Goal: Transaction & Acquisition: Purchase product/service

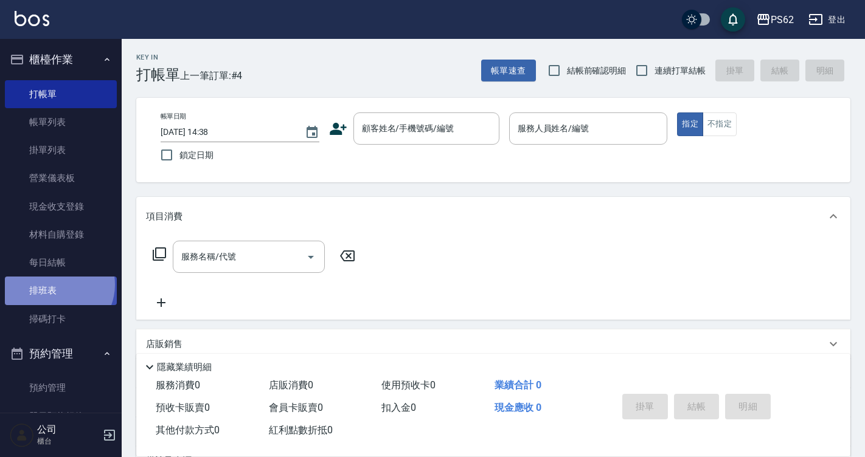
click at [58, 286] on link "排班表" at bounding box center [61, 291] width 112 height 28
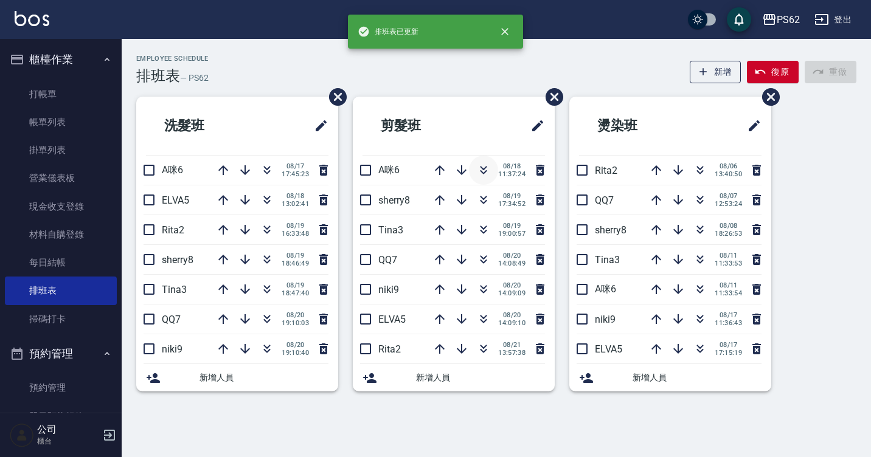
click at [482, 173] on icon "button" at bounding box center [483, 172] width 7 height 4
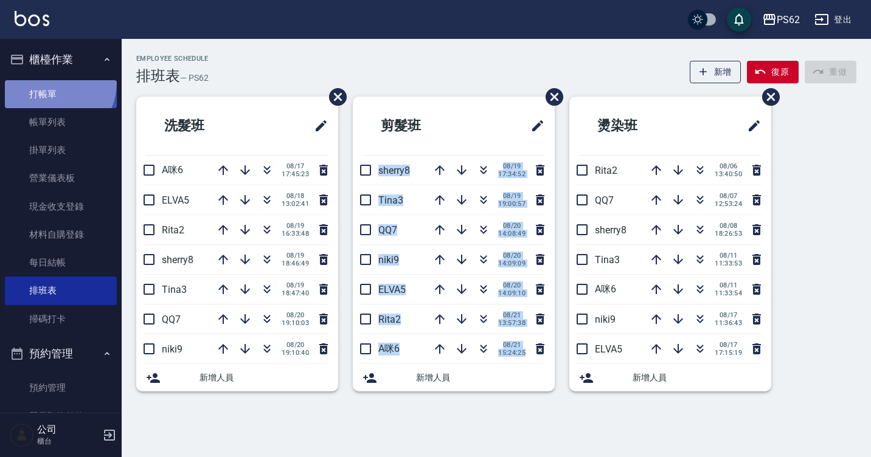
click at [50, 82] on link "打帳單" at bounding box center [61, 94] width 112 height 28
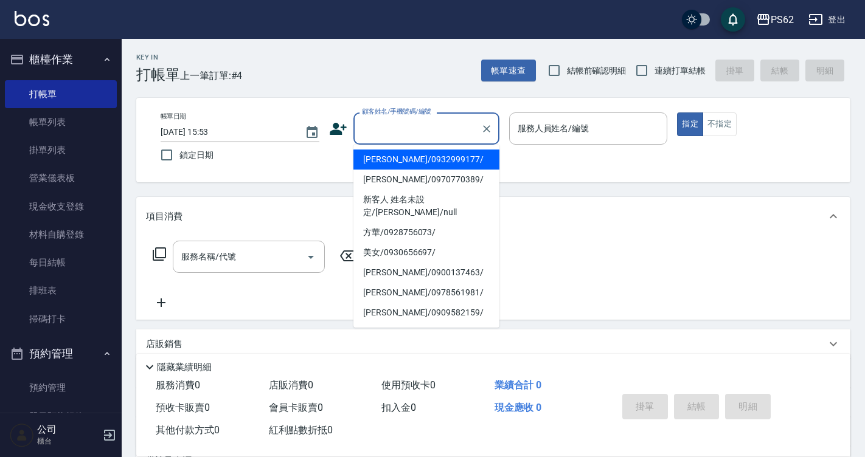
click at [387, 133] on input "顧客姓名/手機號碼/編號" at bounding box center [417, 128] width 117 height 21
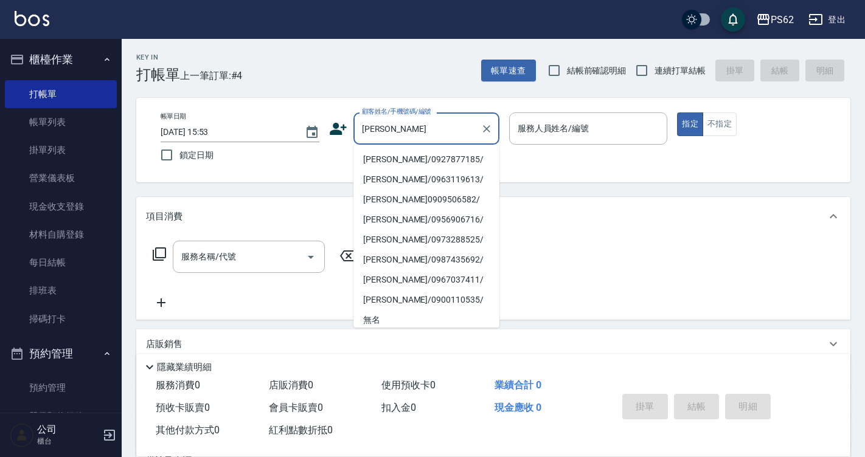
type input "[PERSON_NAME]/0927877185/"
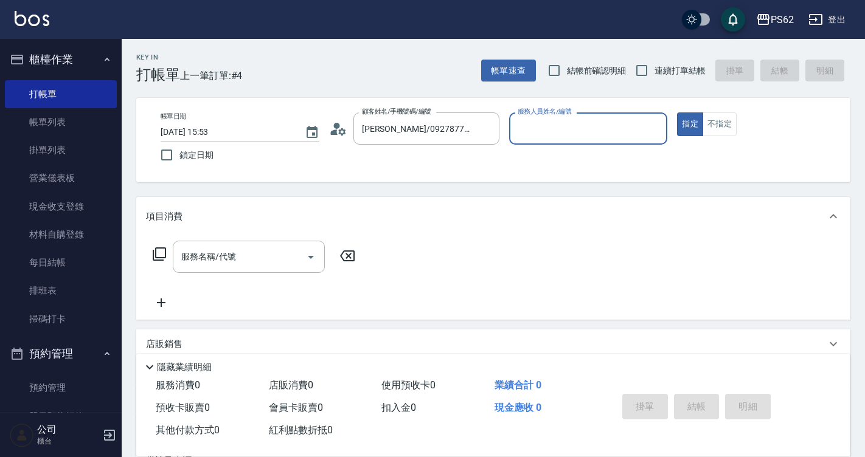
click at [677, 113] on button "指定" at bounding box center [690, 125] width 26 height 24
type button "true"
type input "A咪-6"
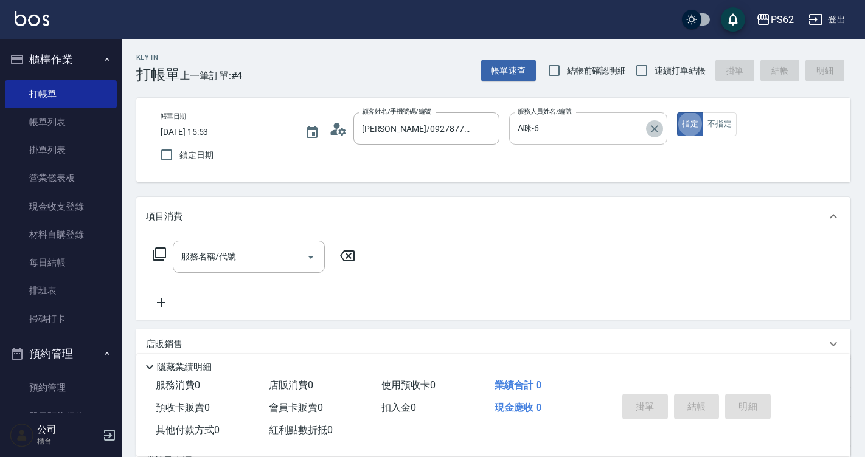
click at [656, 128] on icon "Clear" at bounding box center [654, 128] width 7 height 7
type input "sherry-8"
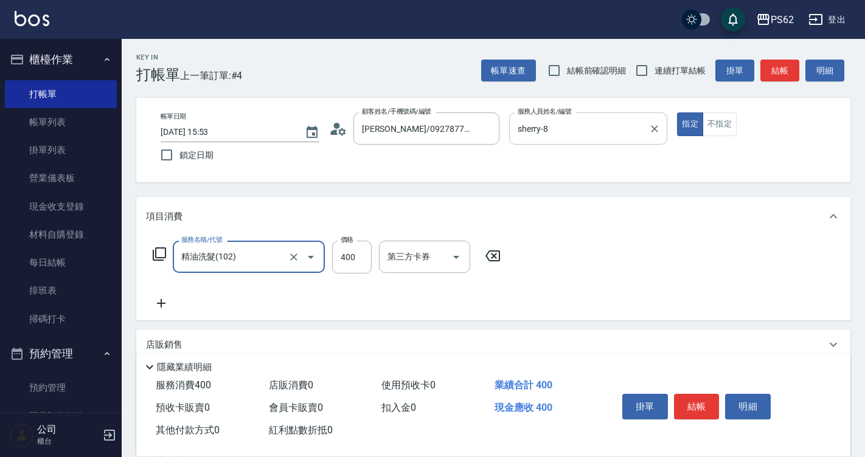
type input "精油洗髮(102)"
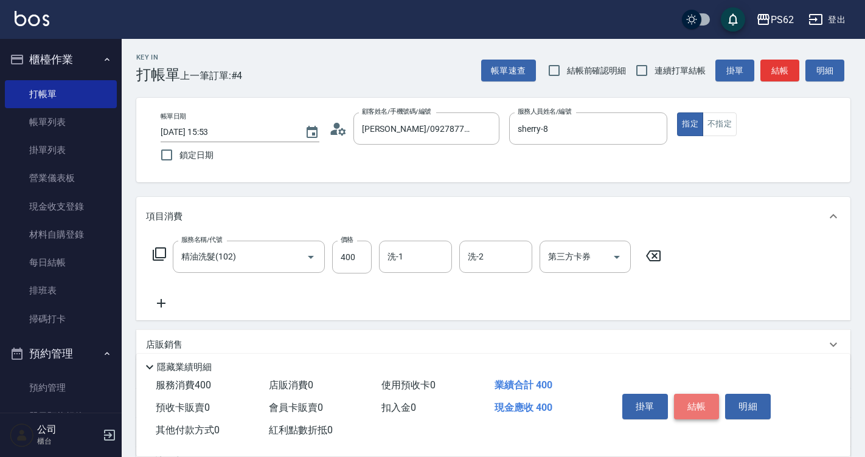
click at [697, 400] on button "結帳" at bounding box center [697, 407] width 46 height 26
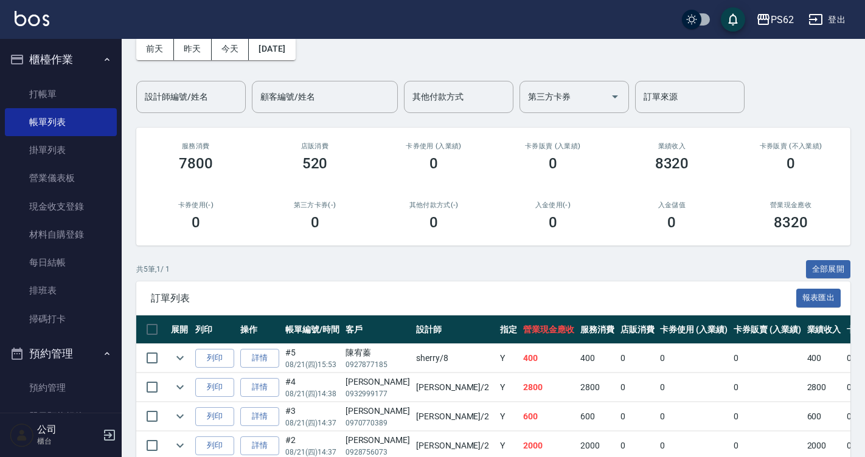
scroll to position [150, 0]
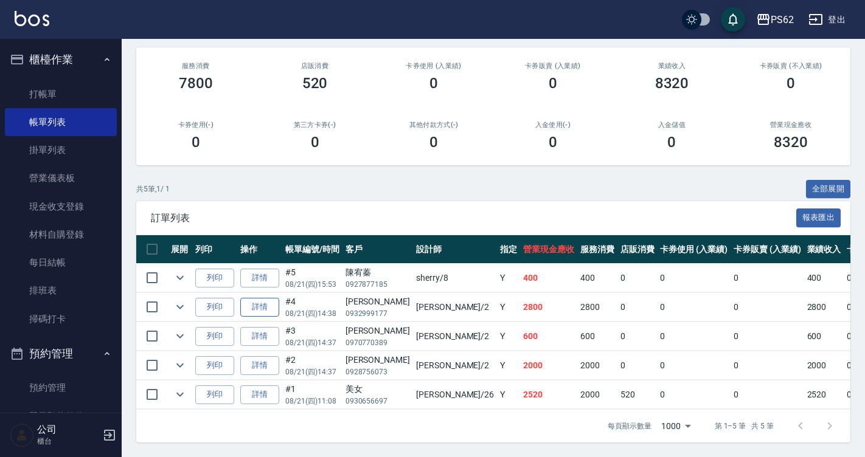
click at [256, 298] on link "詳情" at bounding box center [259, 307] width 39 height 19
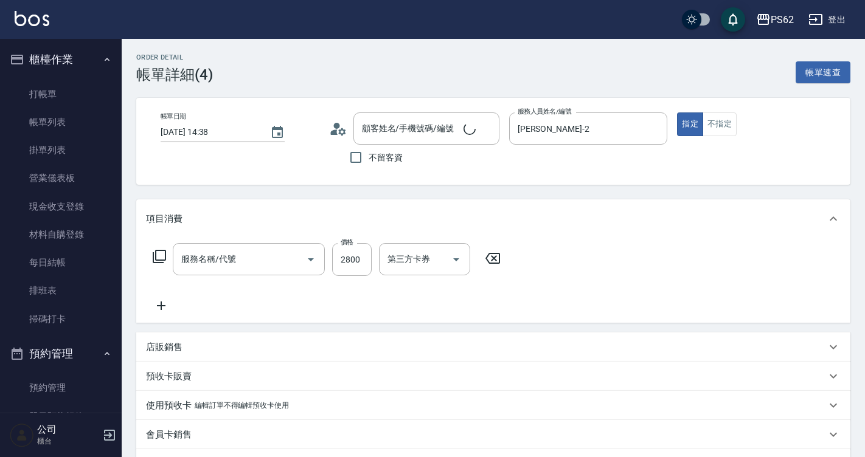
type input "[DATE] 14:38"
type input "[PERSON_NAME]-2"
type input "頂級染髮(316)"
type input "[PERSON_NAME]/0932999177/"
click at [164, 301] on icon at bounding box center [161, 306] width 30 height 15
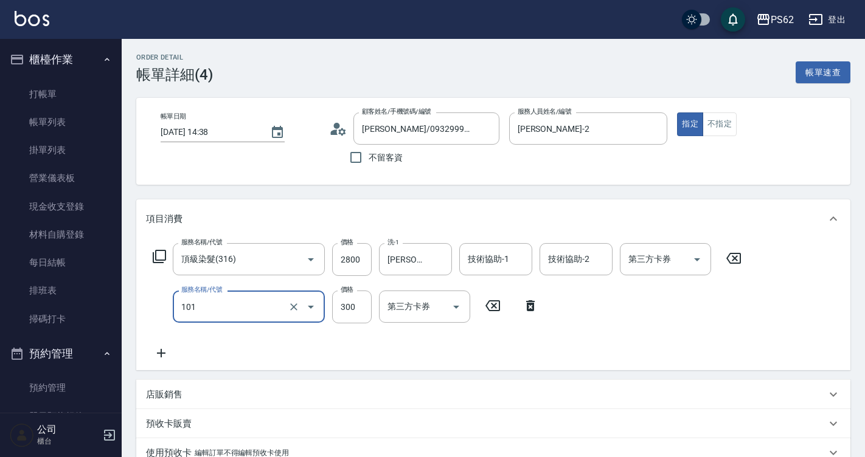
type input "洗髮(101)"
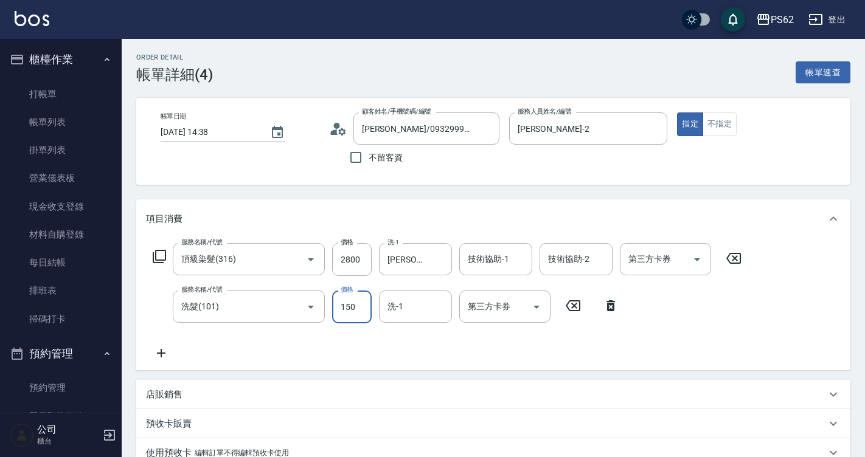
type input "150"
click at [436, 260] on icon "Clear" at bounding box center [439, 260] width 12 height 12
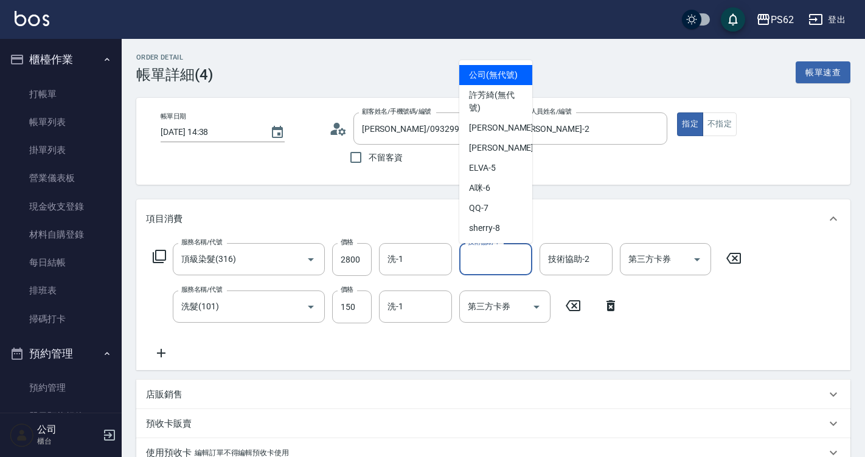
click at [488, 266] on input "技術協助-1" at bounding box center [496, 259] width 62 height 21
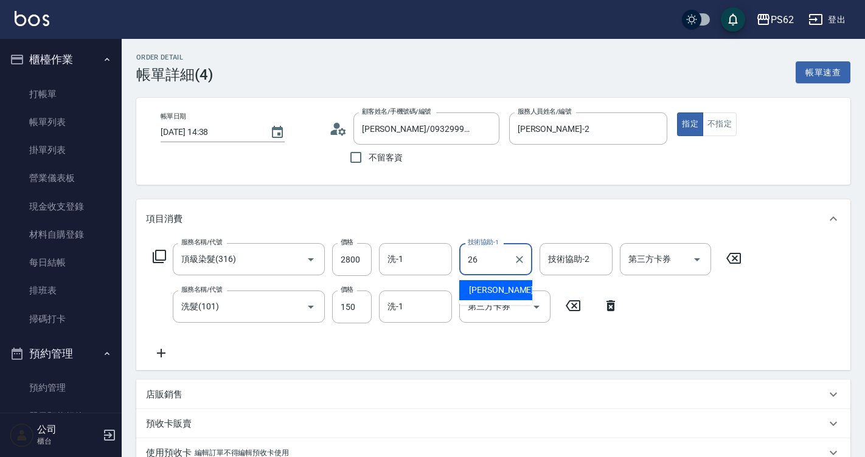
type input "[PERSON_NAME]-26"
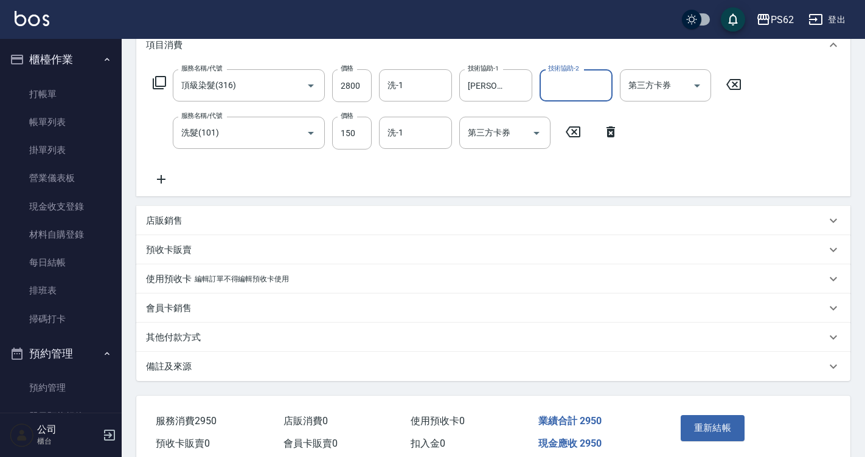
scroll to position [229, 0]
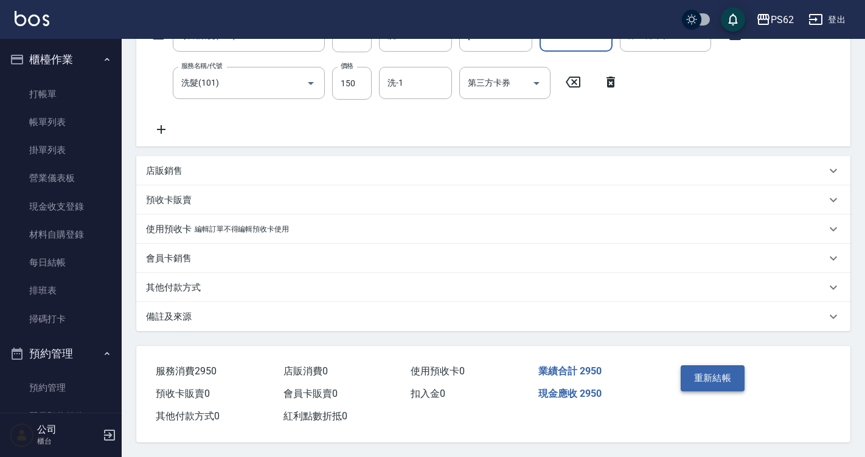
click at [687, 376] on button "重新結帳" at bounding box center [713, 379] width 64 height 26
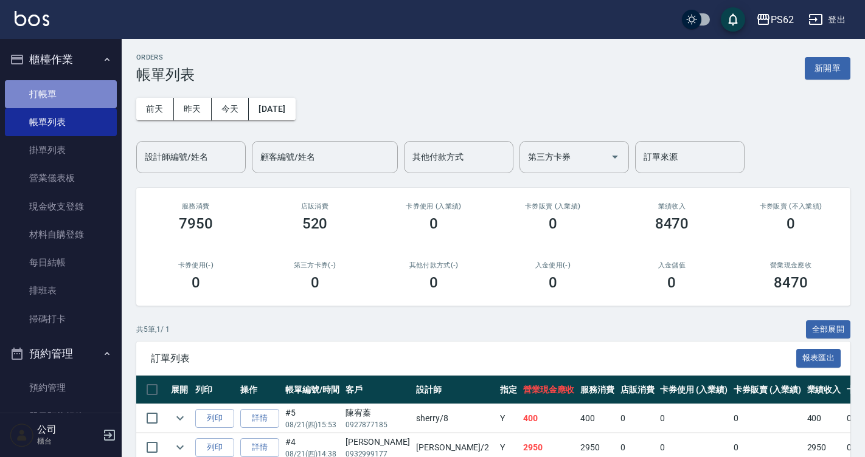
click at [77, 104] on link "打帳單" at bounding box center [61, 94] width 112 height 28
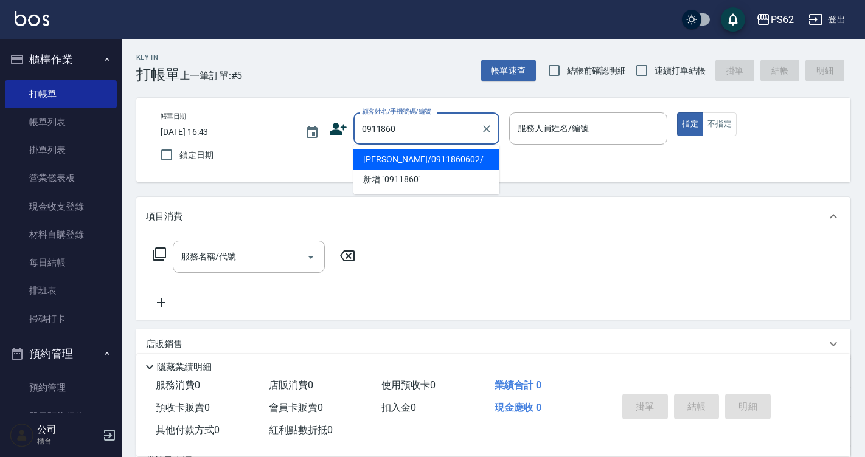
type input "[PERSON_NAME]/0911860602/"
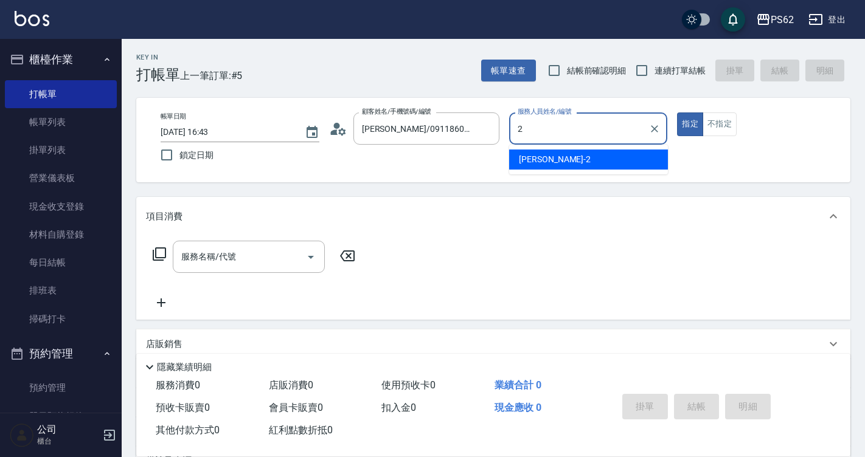
type input "[PERSON_NAME]-2"
type button "true"
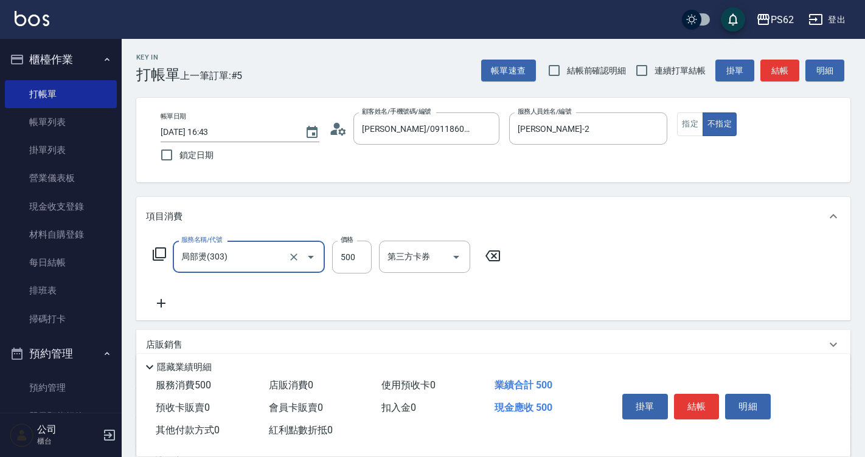
type input "局部燙(303)"
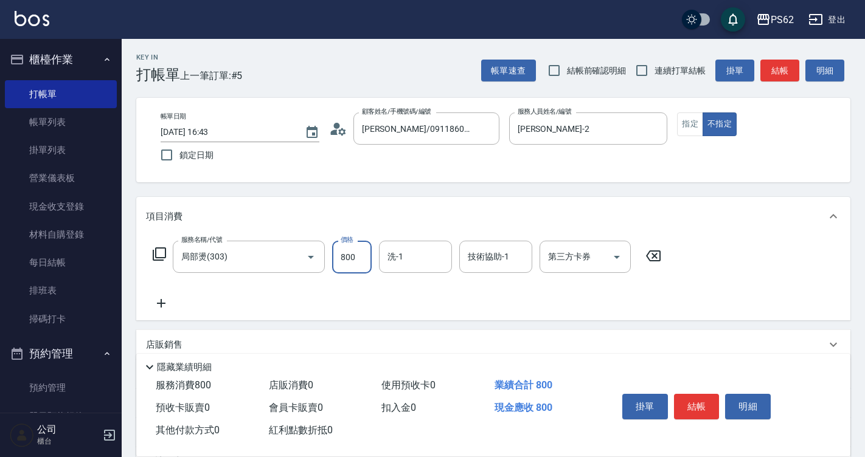
type input "800"
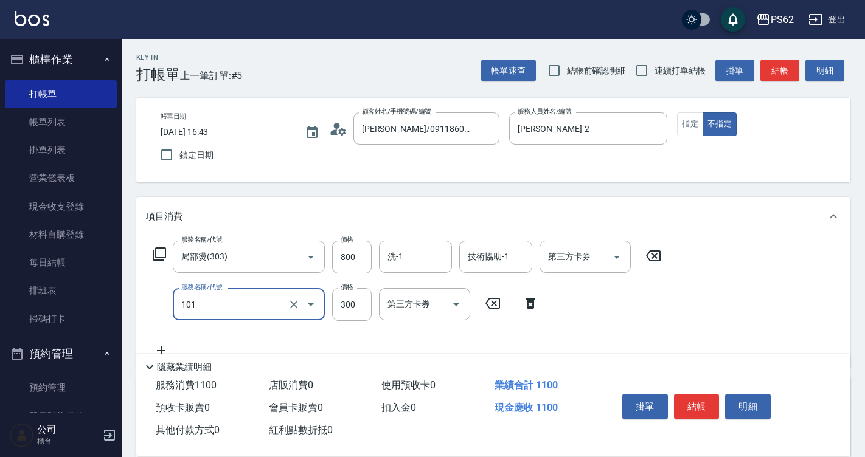
type input "洗髮(101)"
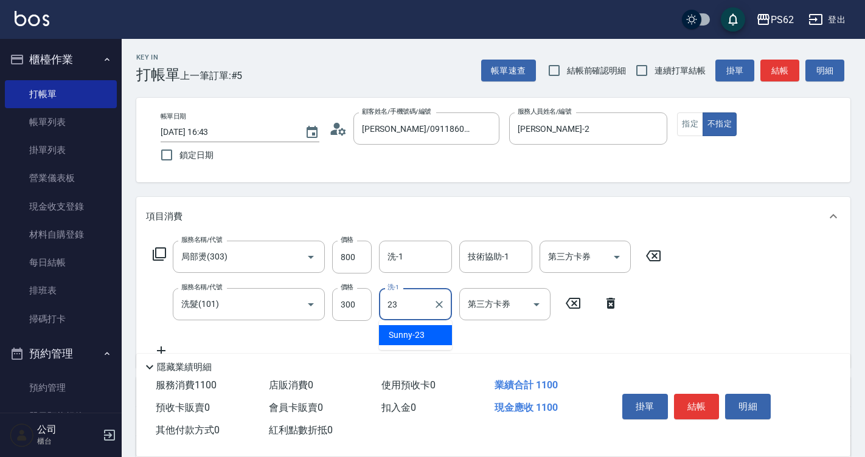
type input "Sunny-23"
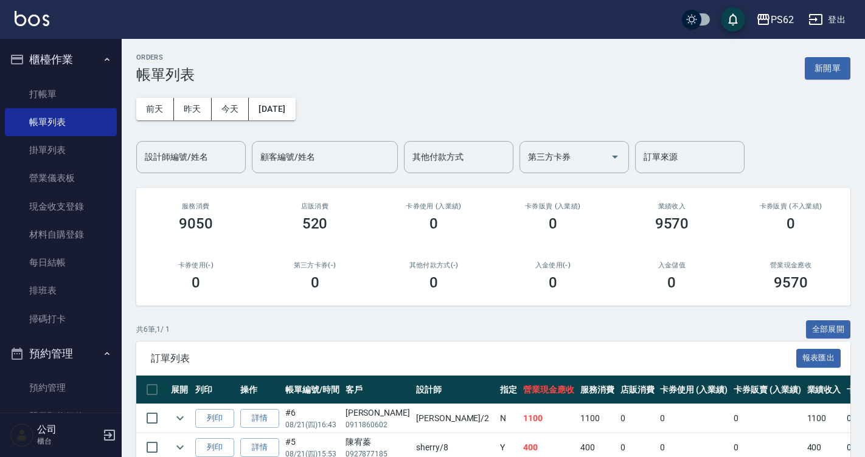
click at [158, 160] on input "設計師編號/姓名" at bounding box center [191, 157] width 99 height 21
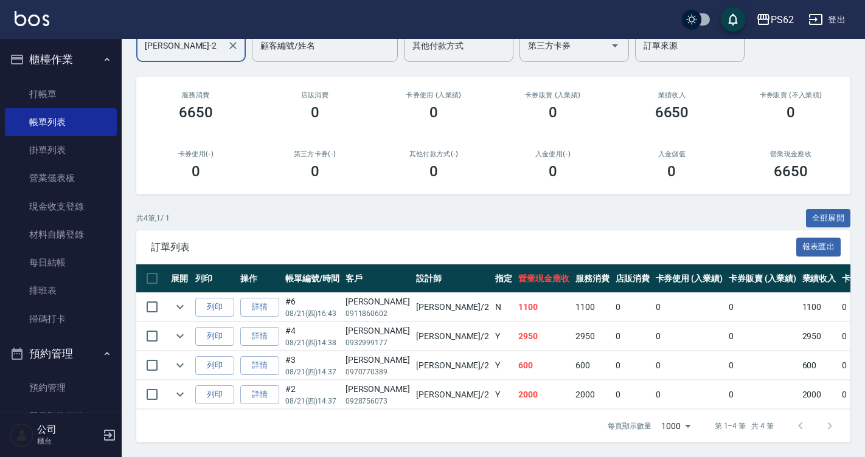
scroll to position [120, 0]
type input "[PERSON_NAME]-2"
drag, startPoint x: 414, startPoint y: 336, endPoint x: 468, endPoint y: 339, distance: 54.2
click at [468, 339] on tr "列印 詳情 #4 08/21 (四) 14:38 [PERSON_NAME]0932999177 [PERSON_NAME] /2 Y 2950 2950 0…" at bounding box center [672, 336] width 1072 height 29
click at [515, 340] on td "2950" at bounding box center [543, 336] width 57 height 29
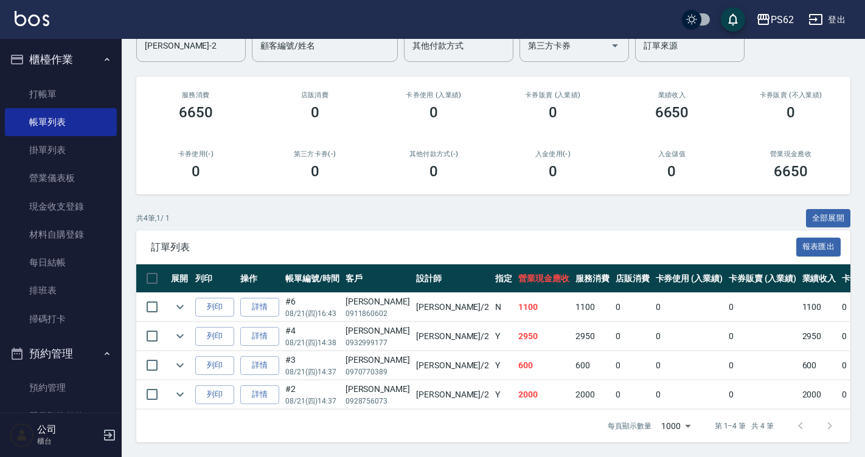
click at [492, 383] on td "Y" at bounding box center [503, 395] width 23 height 29
click at [81, 95] on link "打帳單" at bounding box center [61, 94] width 112 height 28
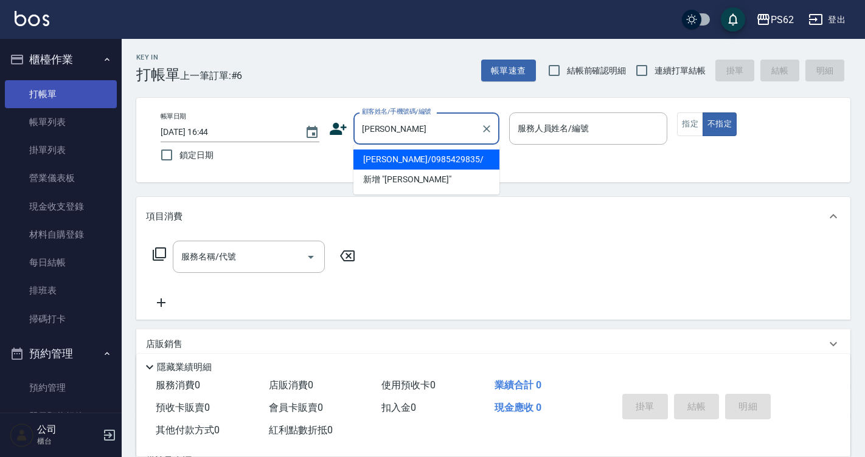
type input "[PERSON_NAME]/0985429835/"
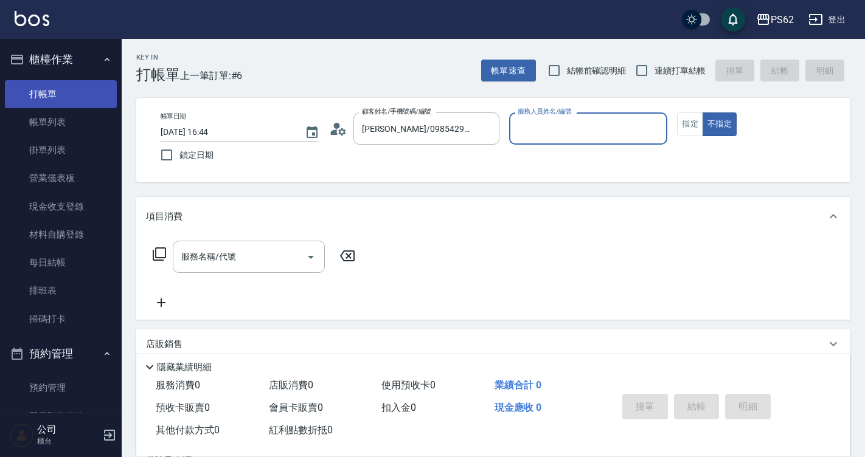
type input "[PERSON_NAME]-2"
click at [702, 113] on button "不指定" at bounding box center [719, 125] width 34 height 24
type button "false"
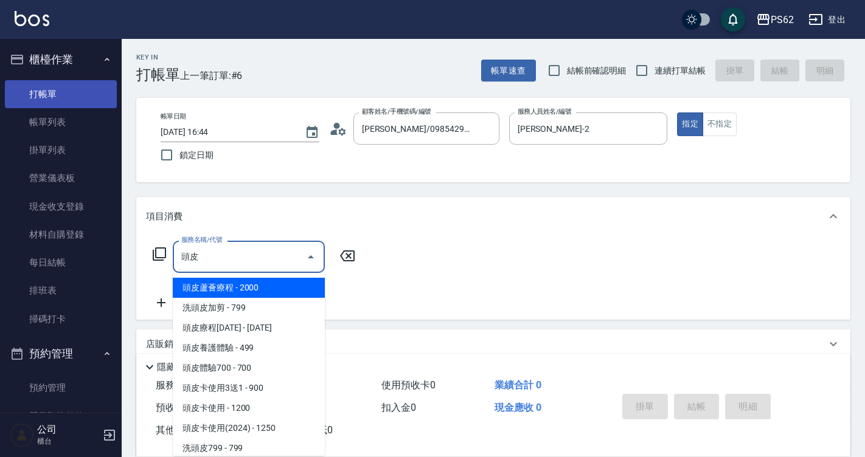
scroll to position [2, 0]
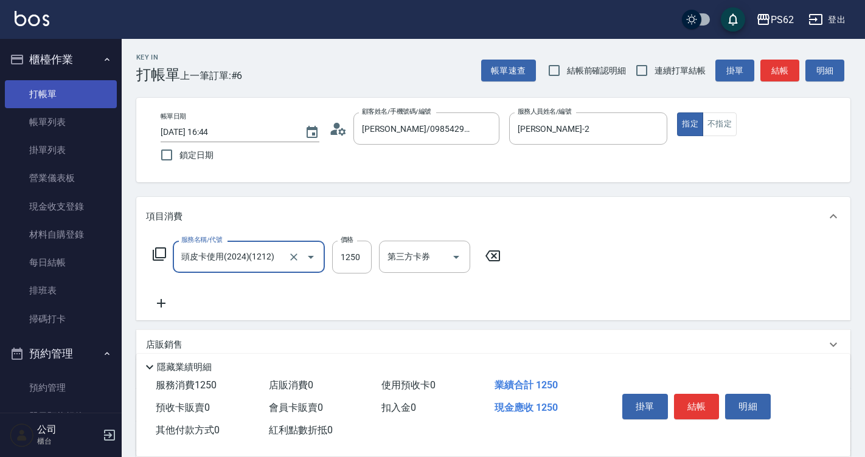
type input "頭皮卡使用(2024)(1212)"
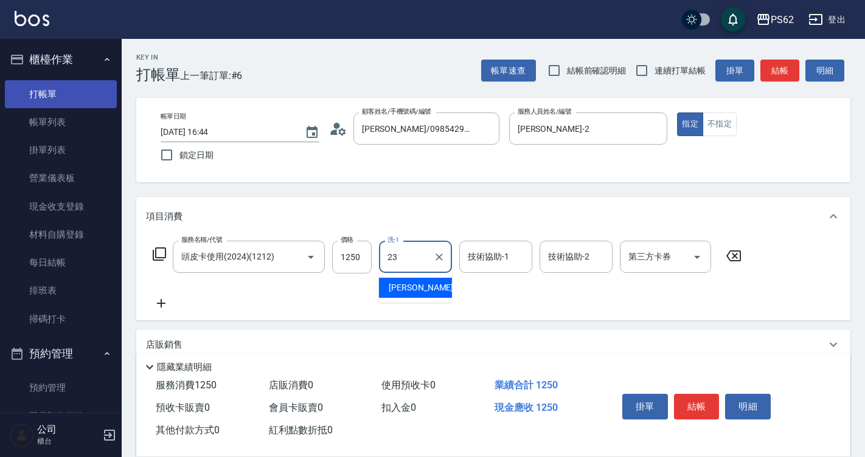
type input "Sunny-23"
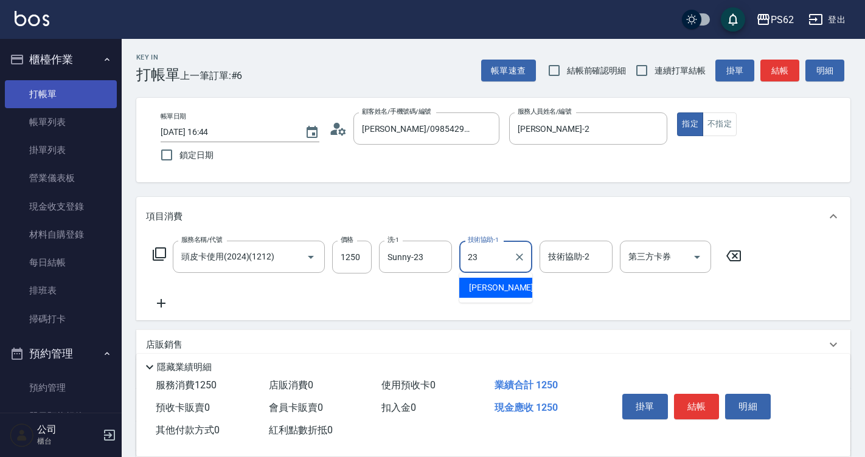
type input "Sunny-23"
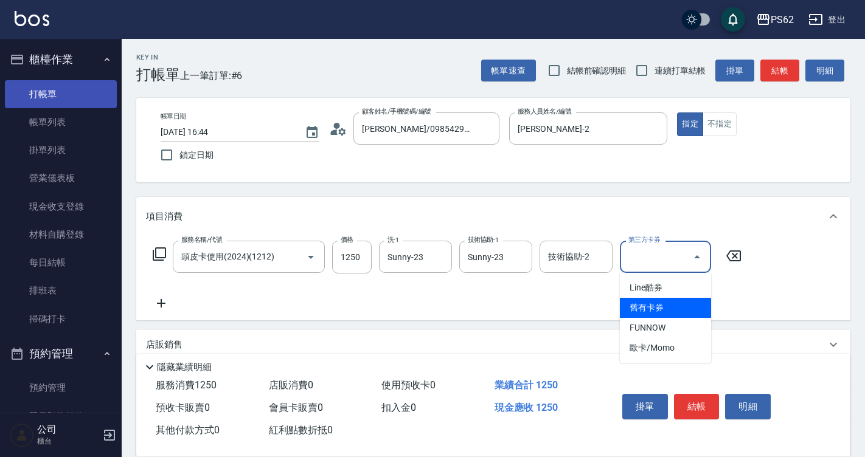
type input "舊有卡券"
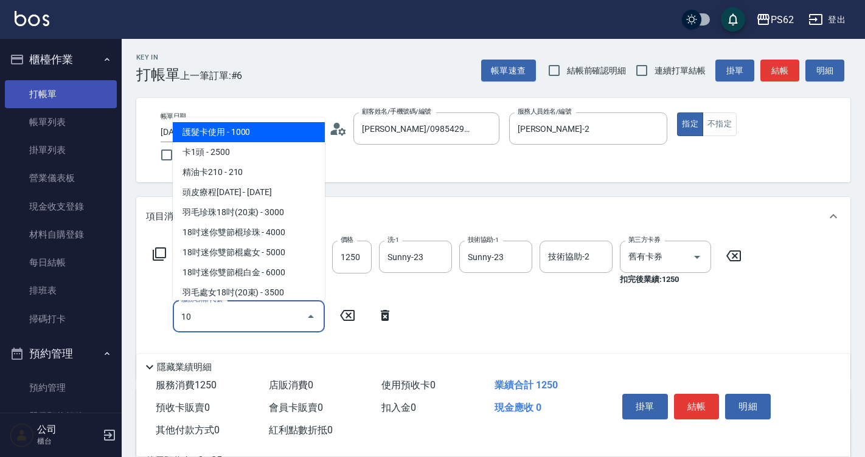
type input "105"
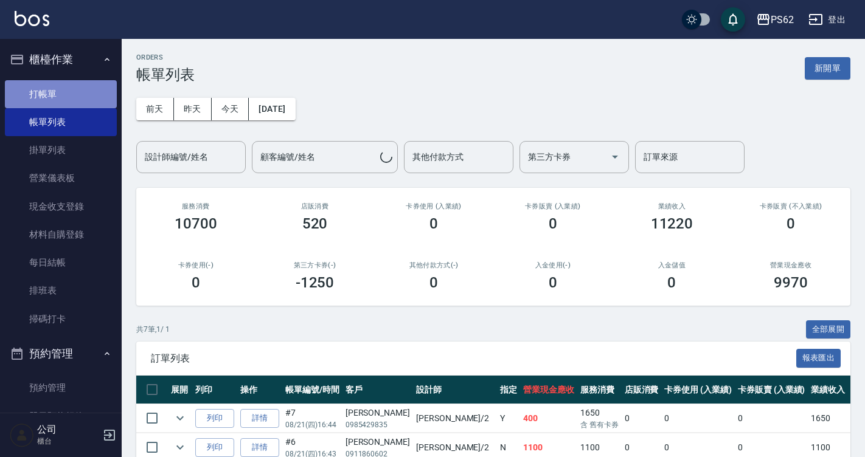
click at [81, 91] on link "打帳單" at bounding box center [61, 94] width 112 height 28
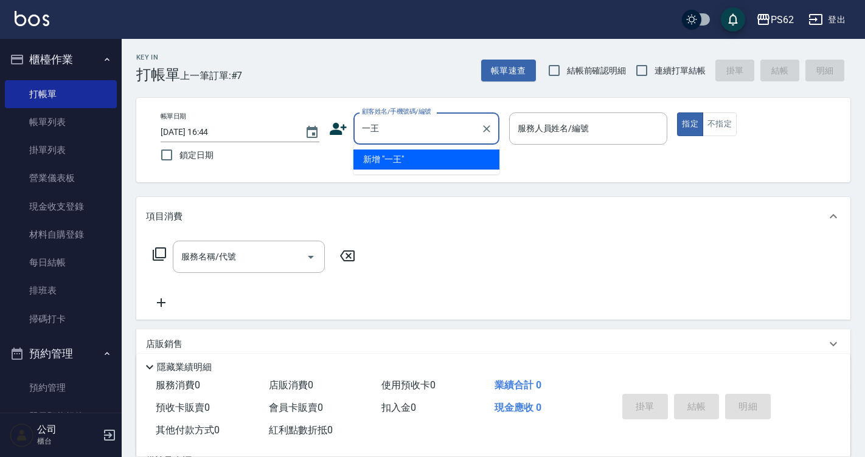
type input "一"
type input "[PERSON_NAME]/0973391441/"
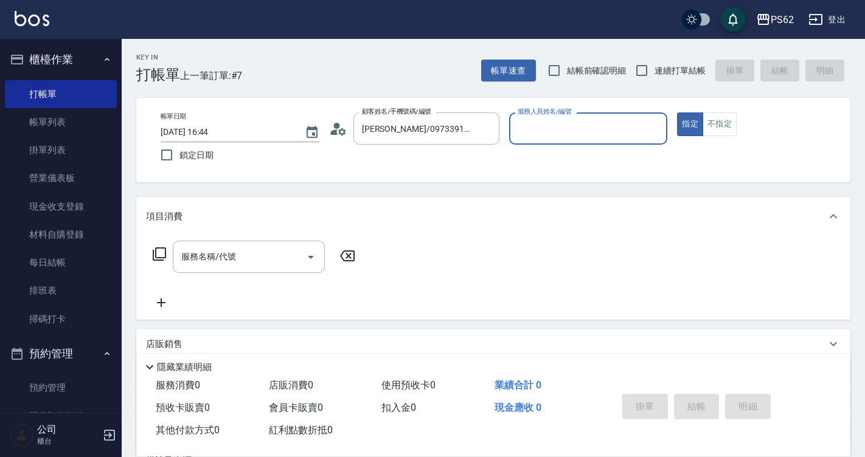
type input "[PERSON_NAME]-2"
click at [677, 113] on button "指定" at bounding box center [690, 125] width 26 height 24
type button "true"
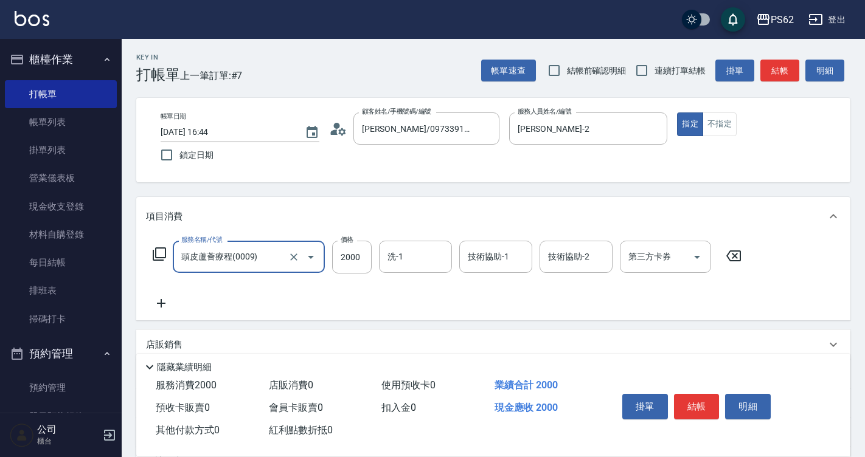
type input "頭皮蘆薈療程(0009)"
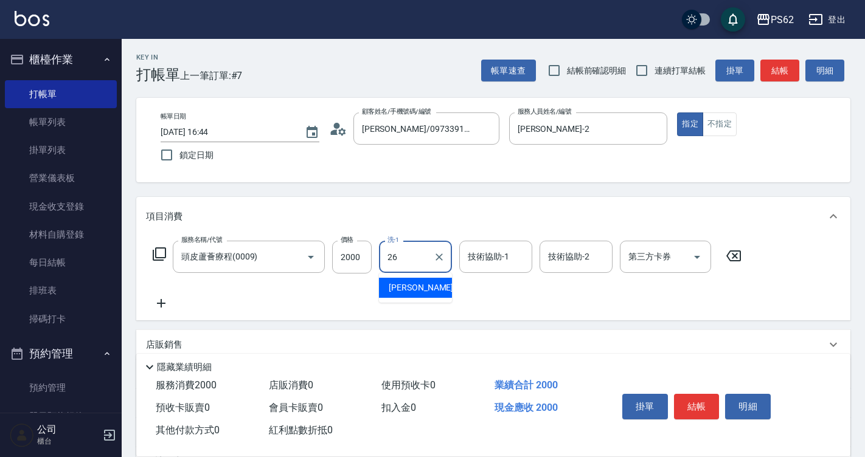
type input "[PERSON_NAME]-26"
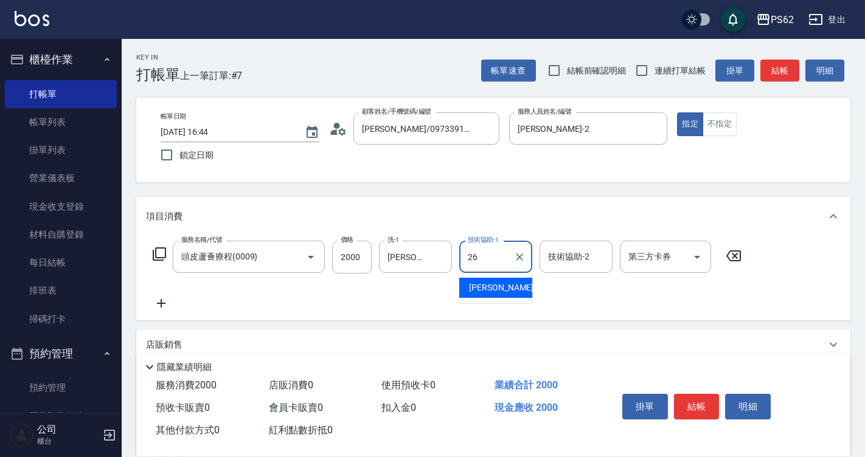
type input "[PERSON_NAME]-26"
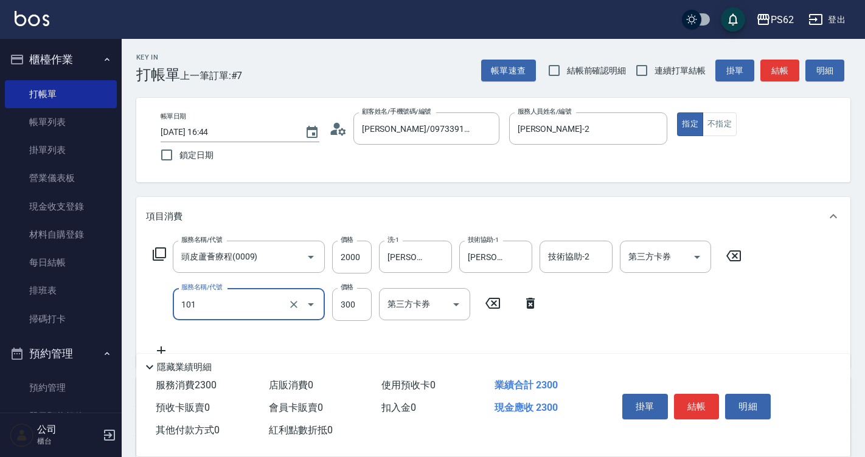
type input "洗髮(101)"
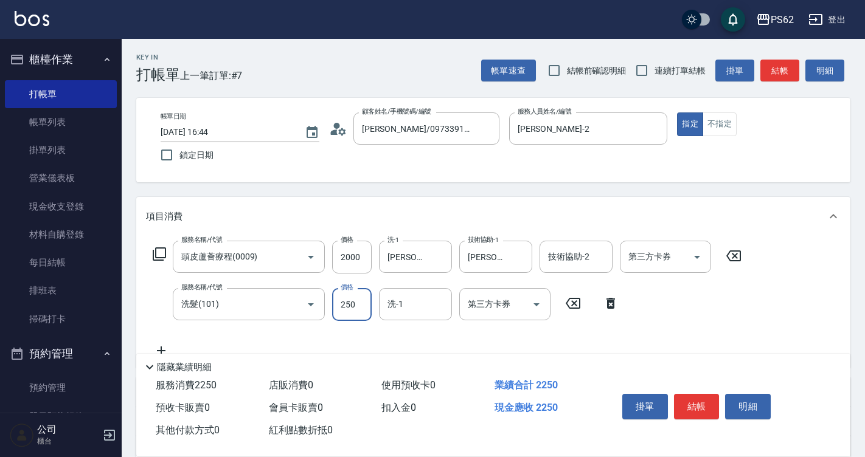
type input "250"
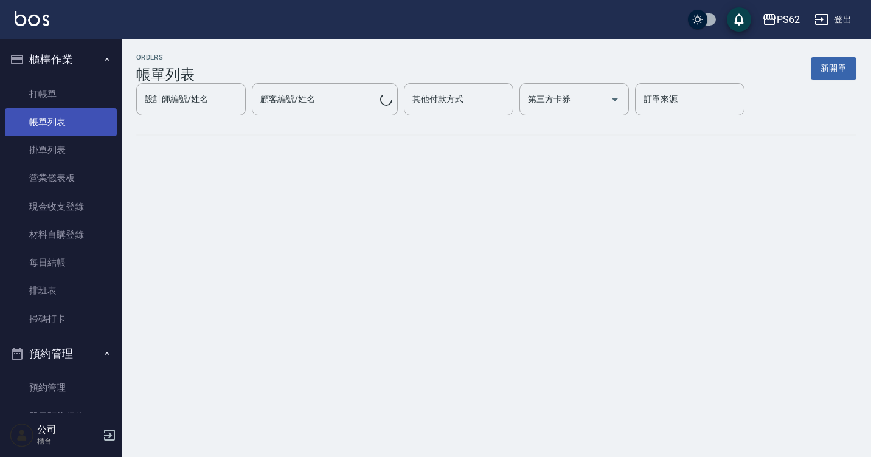
click at [53, 119] on link "帳單列表" at bounding box center [61, 122] width 112 height 28
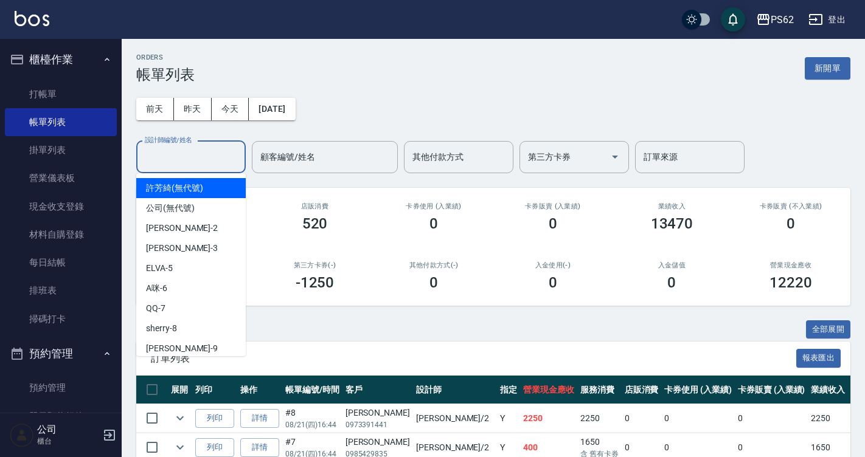
click at [153, 150] on input "設計師編號/姓名" at bounding box center [191, 157] width 99 height 21
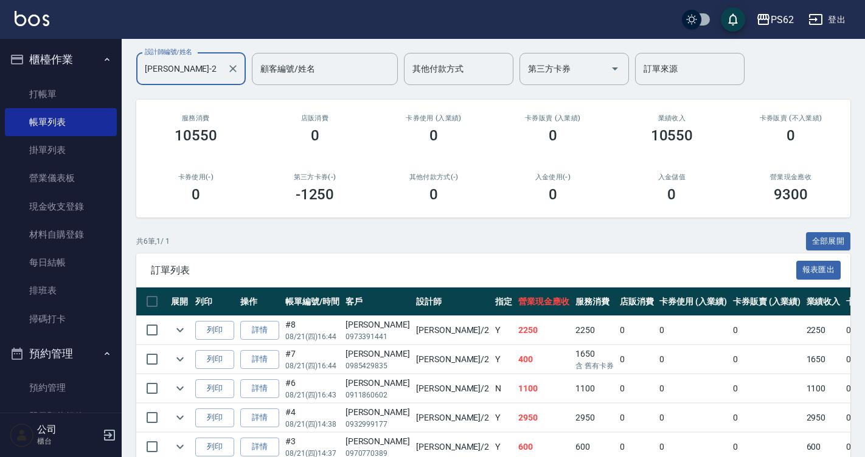
scroll to position [179, 0]
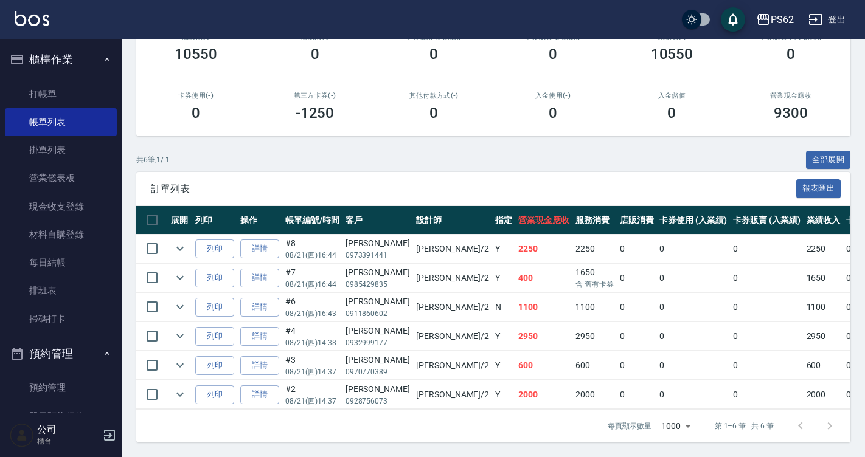
type input "[PERSON_NAME]-2"
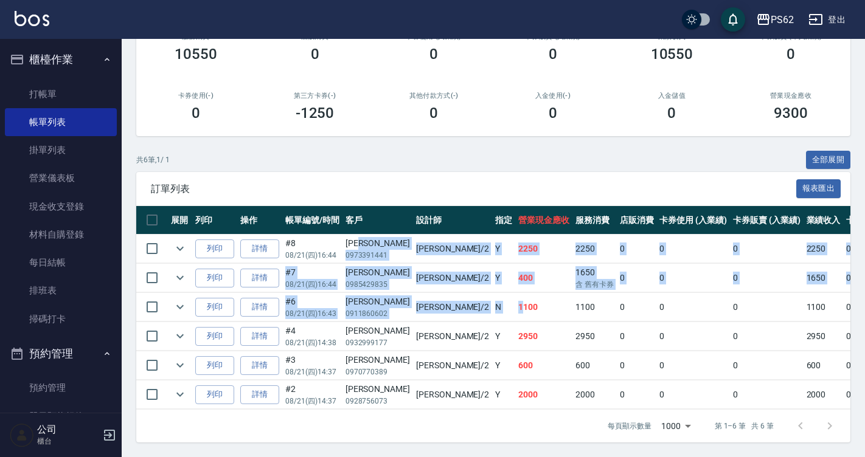
drag, startPoint x: 369, startPoint y: 235, endPoint x: 460, endPoint y: 285, distance: 103.7
click at [452, 284] on tbody "列印 詳情 #8 08/21 (四) 16:44 [PERSON_NAME] 0973391441 [PERSON_NAME] /2 Y 2250 2250 …" at bounding box center [674, 322] width 1076 height 175
click at [515, 293] on td "1100" at bounding box center [543, 307] width 57 height 29
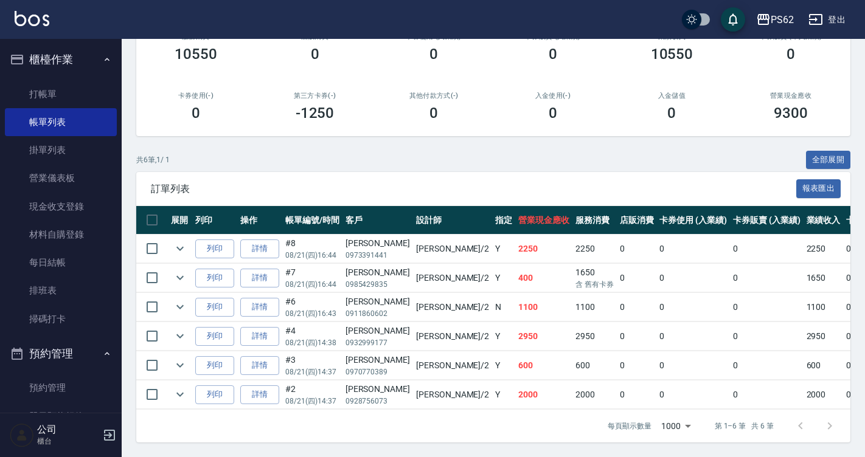
click at [515, 293] on td "1100" at bounding box center [543, 307] width 57 height 29
drag, startPoint x: 382, startPoint y: 296, endPoint x: 552, endPoint y: 301, distance: 169.7
click at [552, 301] on tr "列印 詳情 #6 08/21 (四) 16:43 [PERSON_NAME]0911860602 [PERSON_NAME] /2 N 1100 1100 0…" at bounding box center [674, 307] width 1076 height 29
click at [617, 301] on td "0" at bounding box center [637, 307] width 40 height 29
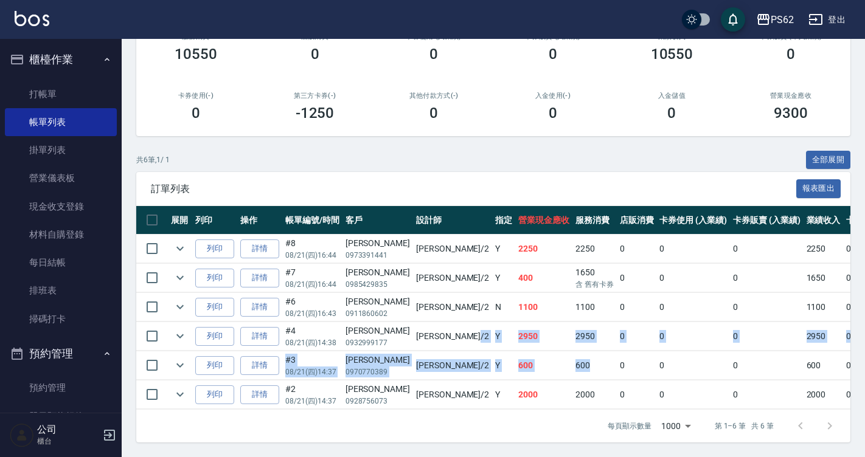
drag, startPoint x: 406, startPoint y: 325, endPoint x: 535, endPoint y: 350, distance: 131.2
click at [535, 350] on tbody "列印 詳情 #8 08/21 (四) 16:44 [PERSON_NAME] 0973391441 [PERSON_NAME] /2 Y 2250 2250 …" at bounding box center [674, 322] width 1076 height 175
click at [572, 352] on td "600" at bounding box center [594, 366] width 44 height 29
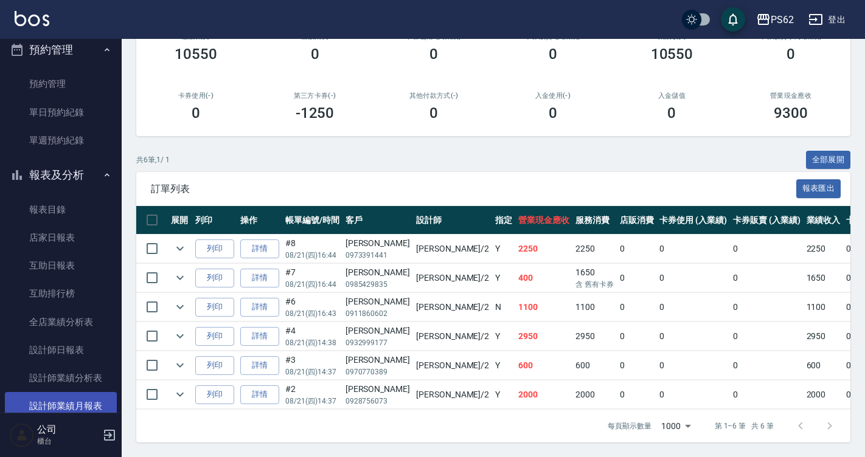
scroll to position [365, 0]
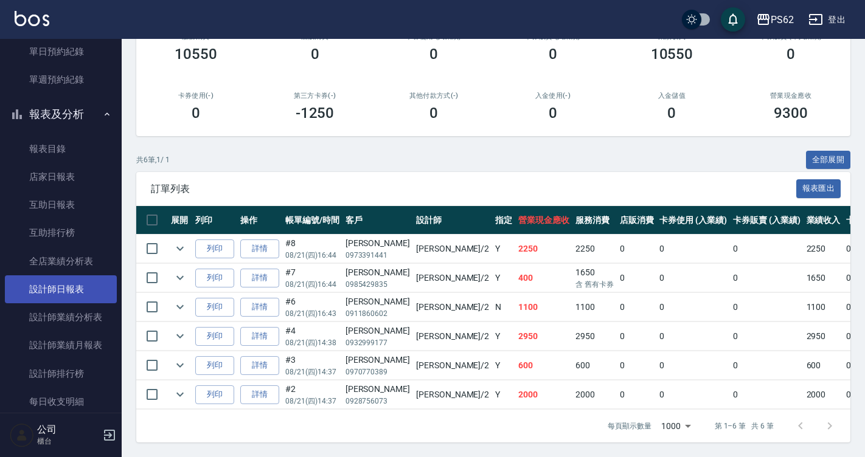
click at [92, 297] on link "設計師日報表" at bounding box center [61, 289] width 112 height 28
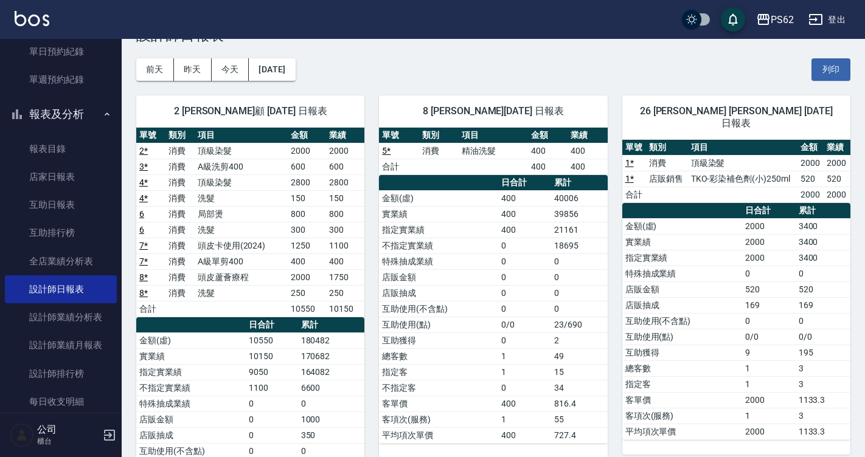
scroll to position [61, 0]
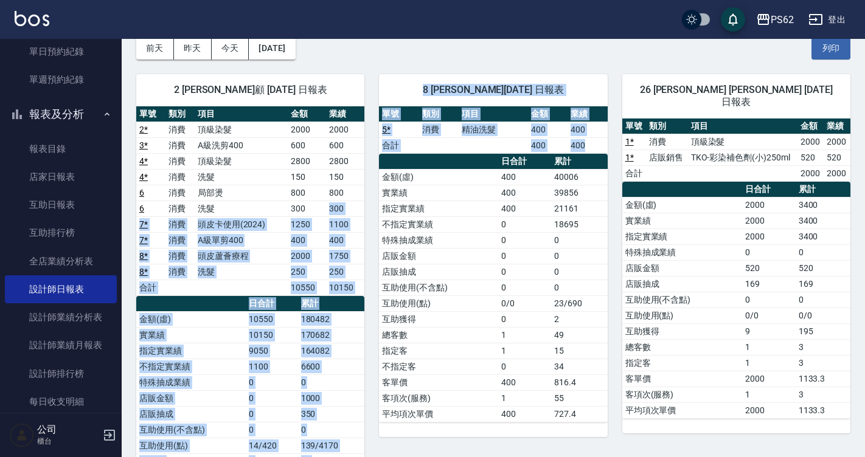
drag, startPoint x: 341, startPoint y: 246, endPoint x: 373, endPoint y: 327, distance: 86.7
click at [373, 327] on div "2 [PERSON_NAME]顧 [DATE] 日報表 單號 類別 項目 金額 業績 2 * 消費 頂級染髮 2000 2000 3 * 消費 A級洗剪400…" at bounding box center [486, 312] width 729 height 504
click at [374, 327] on div "8 sherry [PERSON_NAME][DATE] 日報表 單號 類別 項目 金額 業績 5 * 消費 精油洗髮 400 400 合計 400 400 …" at bounding box center [485, 312] width 243 height 504
click at [373, 347] on div "8 sherry [PERSON_NAME][DATE] 日報表 單號 類別 項目 金額 業績 5 * 消費 精油洗髮 400 400 合計 400 400 …" at bounding box center [485, 312] width 243 height 504
click at [372, 347] on div "8 sherry [PERSON_NAME][DATE] 日報表 單號 類別 項目 金額 業績 5 * 消費 精油洗髮 400 400 合計 400 400 …" at bounding box center [485, 312] width 243 height 504
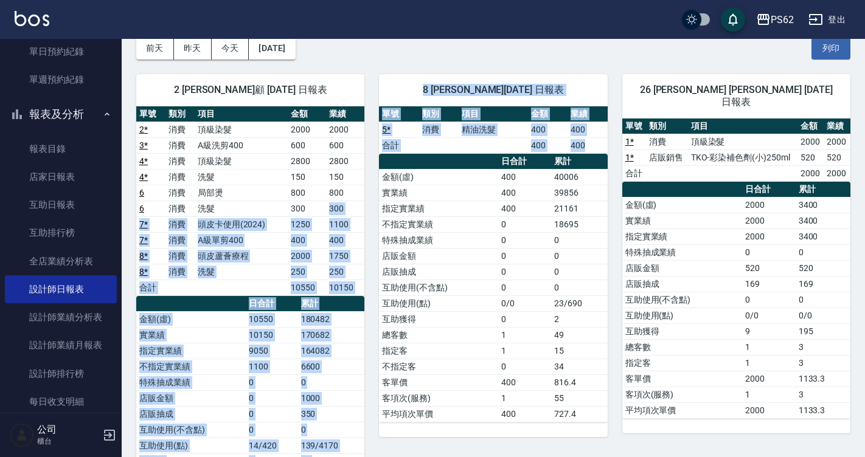
click at [353, 353] on td "164082" at bounding box center [331, 351] width 67 height 16
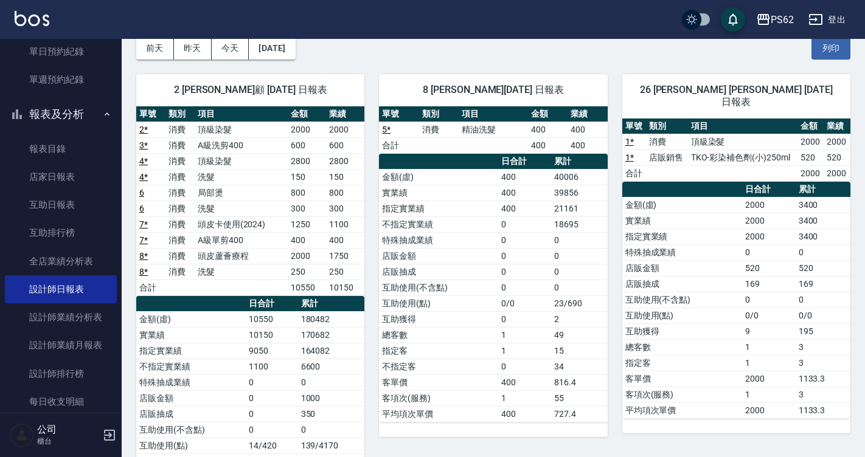
scroll to position [0, 0]
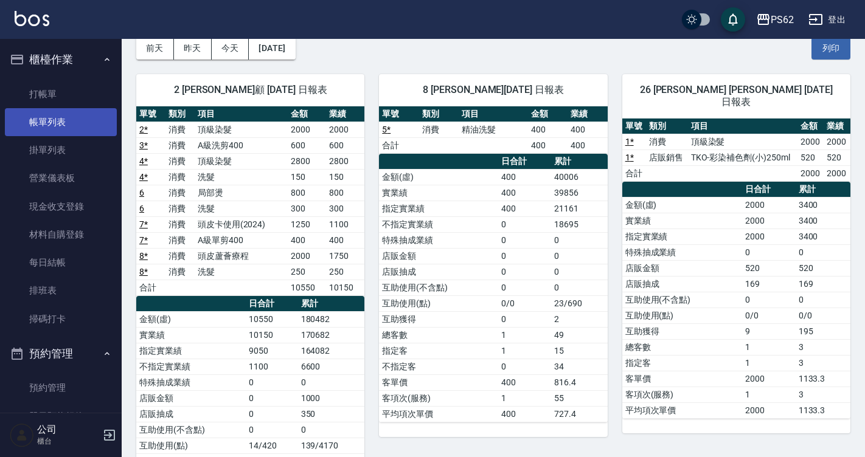
click at [71, 117] on link "帳單列表" at bounding box center [61, 122] width 112 height 28
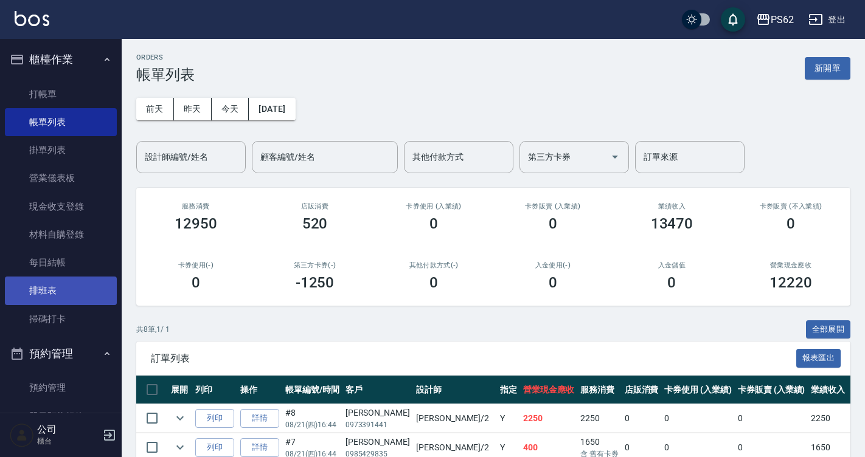
click at [19, 282] on link "排班表" at bounding box center [61, 291] width 112 height 28
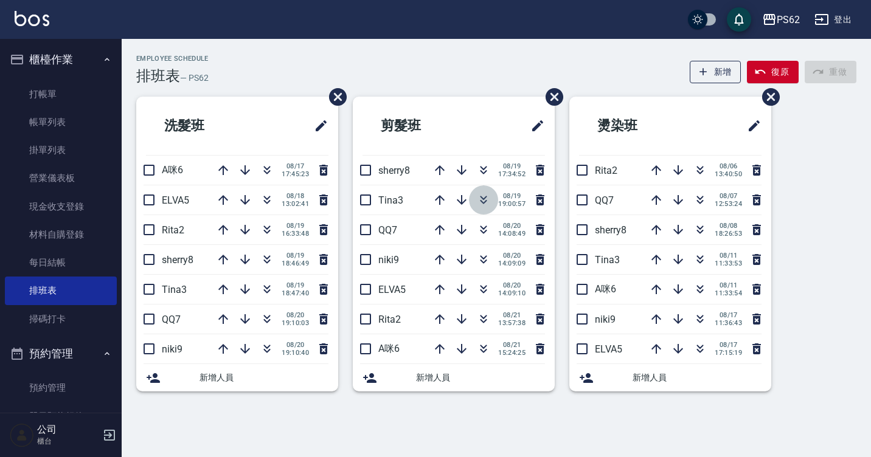
click at [487, 198] on icon "button" at bounding box center [483, 200] width 15 height 15
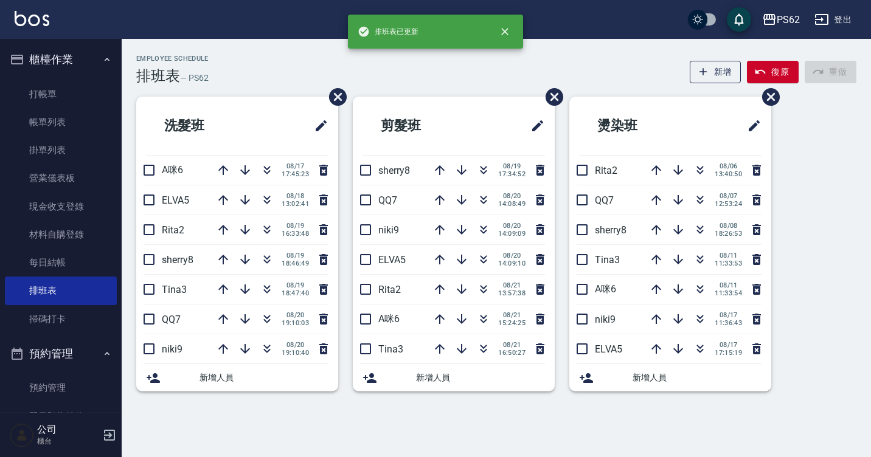
click at [243, 52] on div "Employee Schedule 排班表 — PS62 新增 復原 重做 洗髮班 A咪6 [DATE] 17:45:23 ELVA5 [DATE] 13:0…" at bounding box center [496, 225] width 749 height 372
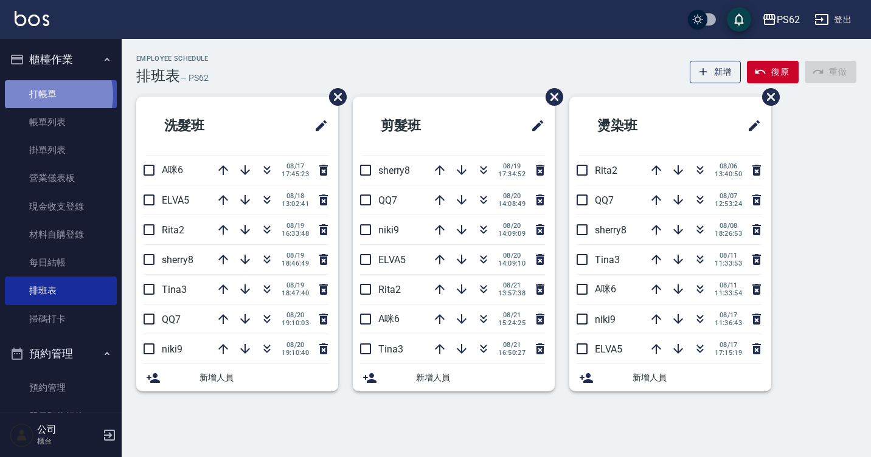
click at [49, 95] on link "打帳單" at bounding box center [61, 94] width 112 height 28
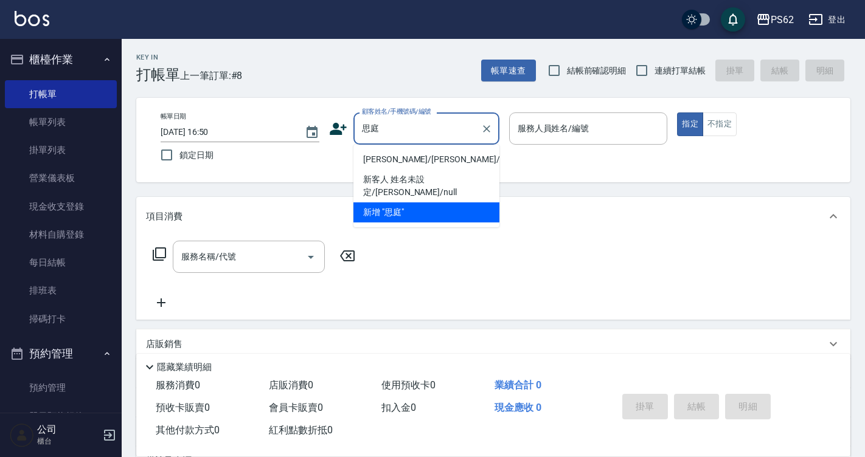
click at [421, 166] on li "[PERSON_NAME]/[PERSON_NAME]/" at bounding box center [426, 160] width 146 height 20
type input "[PERSON_NAME]/[PERSON_NAME]/"
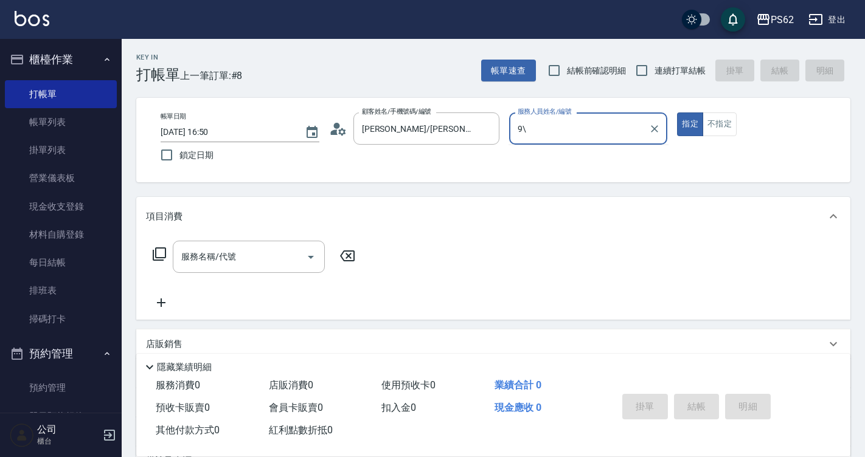
type input "9\"
click at [677, 113] on button "指定" at bounding box center [690, 125] width 26 height 24
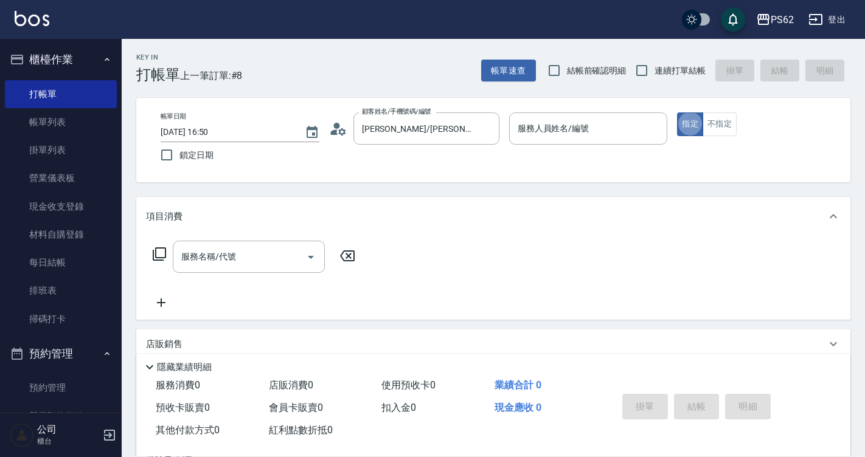
type button "true"
click at [528, 136] on input "服務人員姓名/編號" at bounding box center [589, 128] width 148 height 21
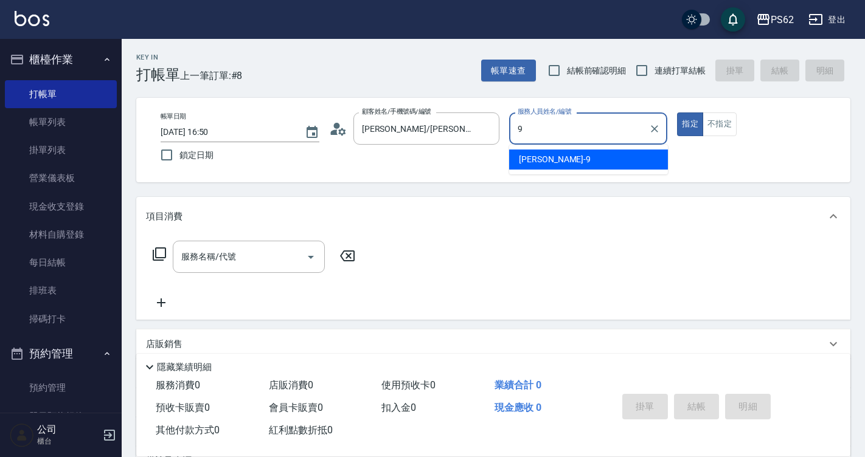
type input "niki-9"
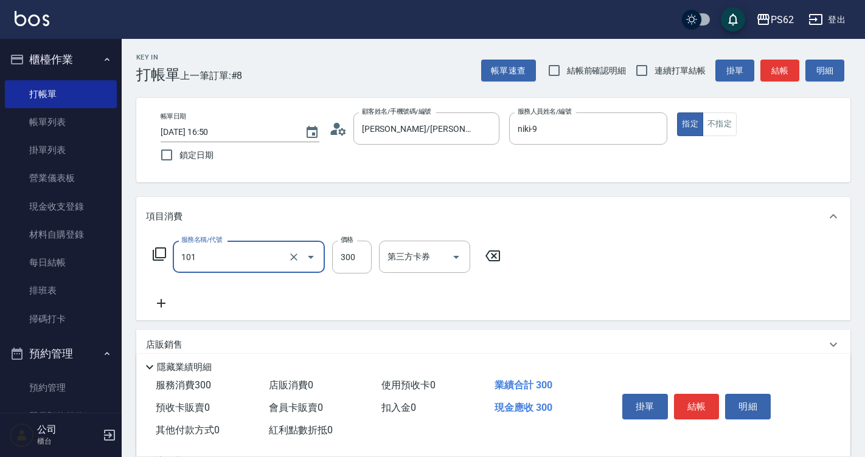
type input "洗髮(101)"
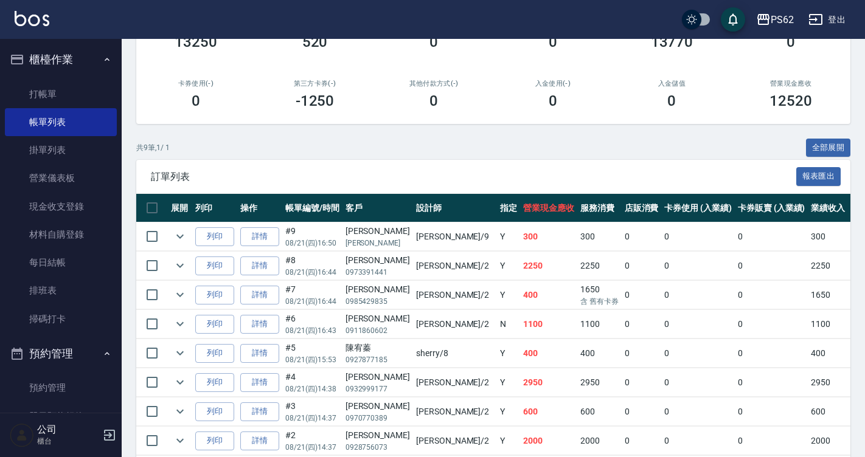
scroll to position [182, 0]
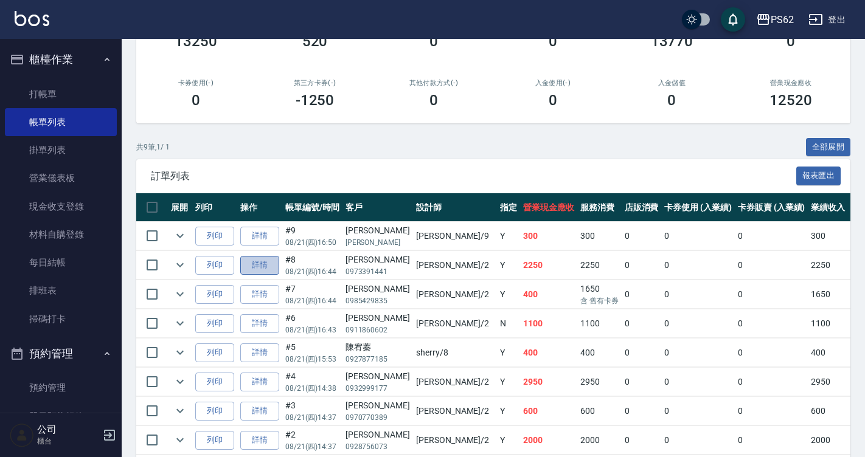
click at [268, 264] on link "詳情" at bounding box center [259, 265] width 39 height 19
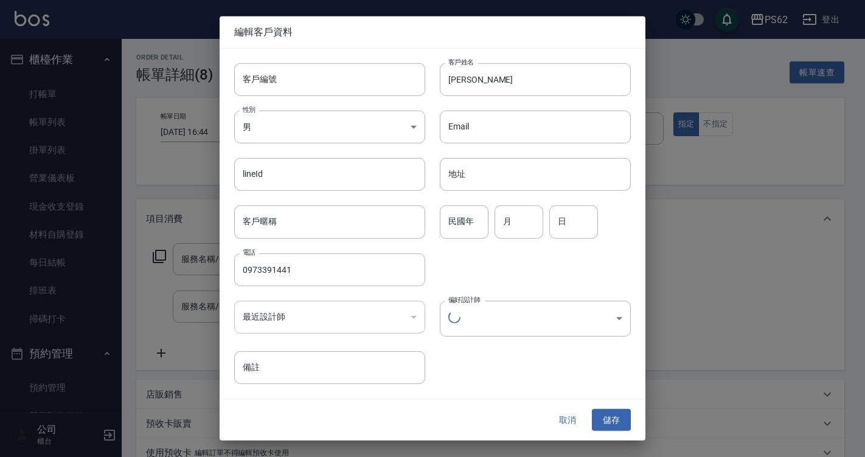
type input "[DATE] 16:44"
type input "[PERSON_NAME]-2"
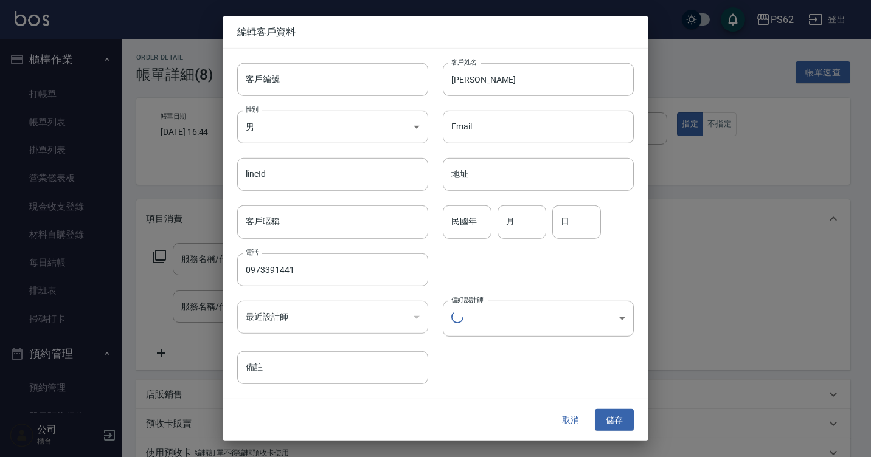
type input "[PERSON_NAME]/0973391441/"
type input "625ec94c-3444-4a3c-b746-d360007df3e1"
type input "洗髮(101)"
type input "頭皮蘆薈療程(0009)"
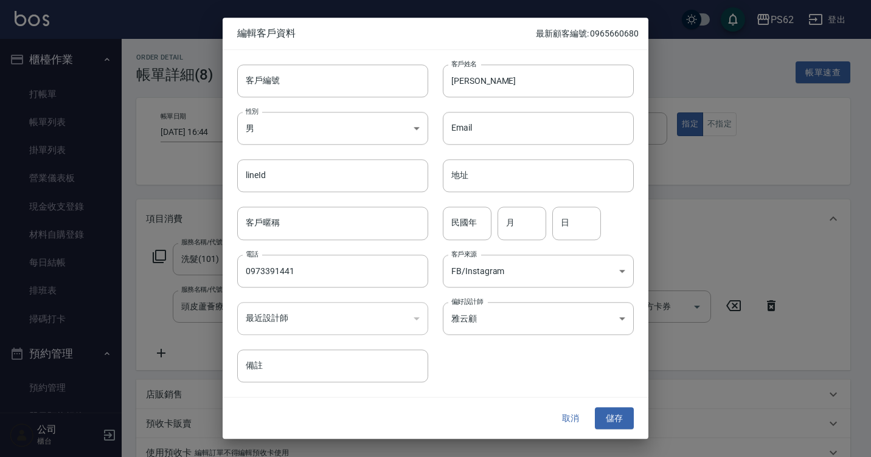
click at [260, 421] on div "取消 儲存" at bounding box center [436, 419] width 426 height 42
click at [566, 418] on button "取消" at bounding box center [570, 418] width 39 height 23
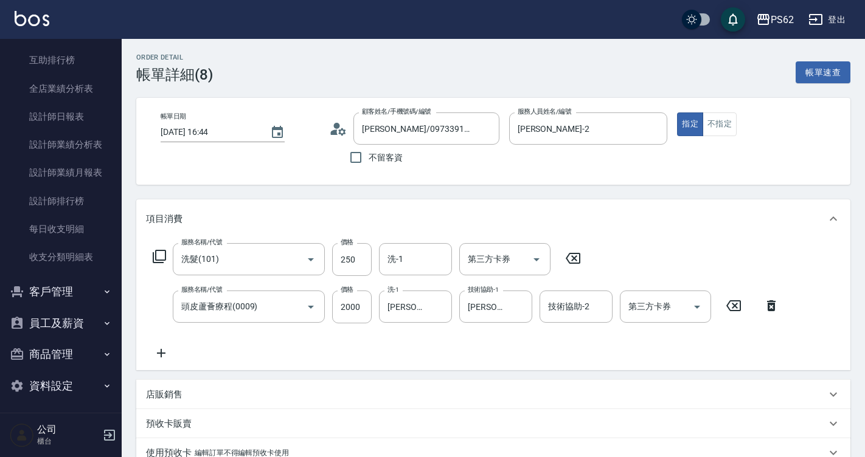
scroll to position [541, 0]
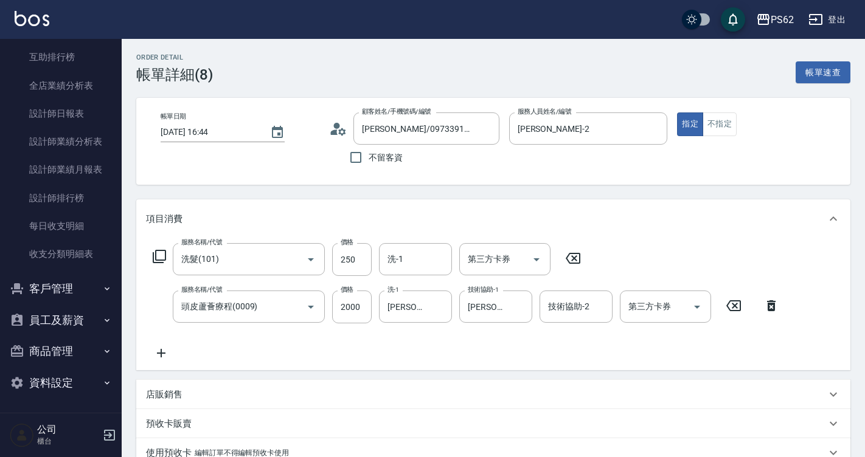
click at [73, 291] on button "客戶管理" at bounding box center [61, 289] width 112 height 32
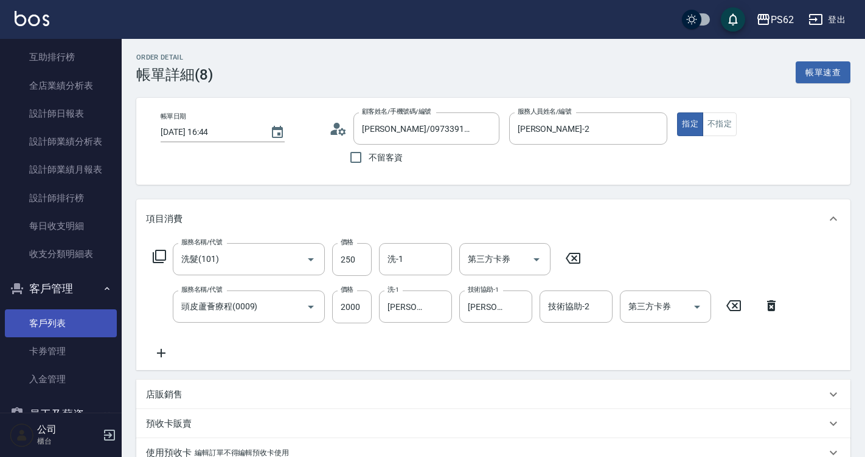
click at [73, 324] on link "客戶列表" at bounding box center [61, 324] width 112 height 28
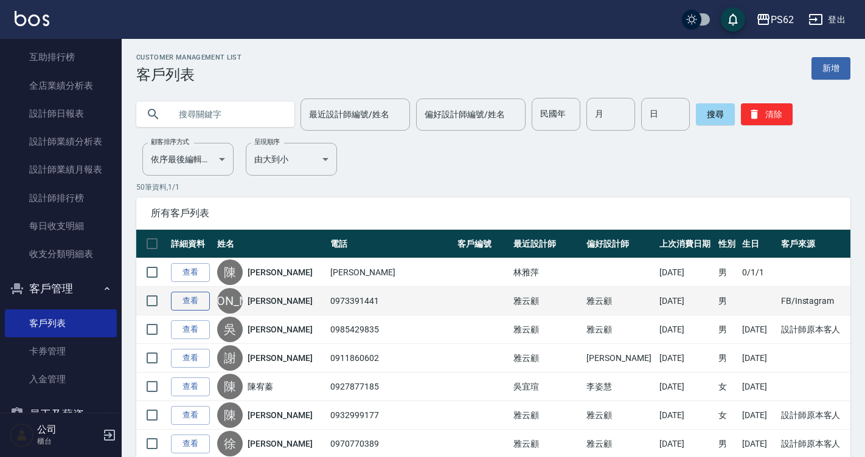
click at [185, 303] on link "查看" at bounding box center [190, 301] width 39 height 19
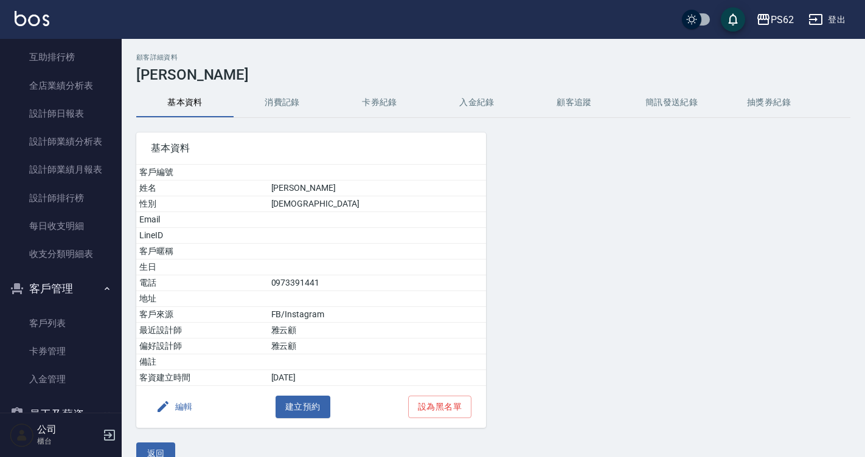
click at [273, 92] on button "消費記錄" at bounding box center [282, 102] width 97 height 29
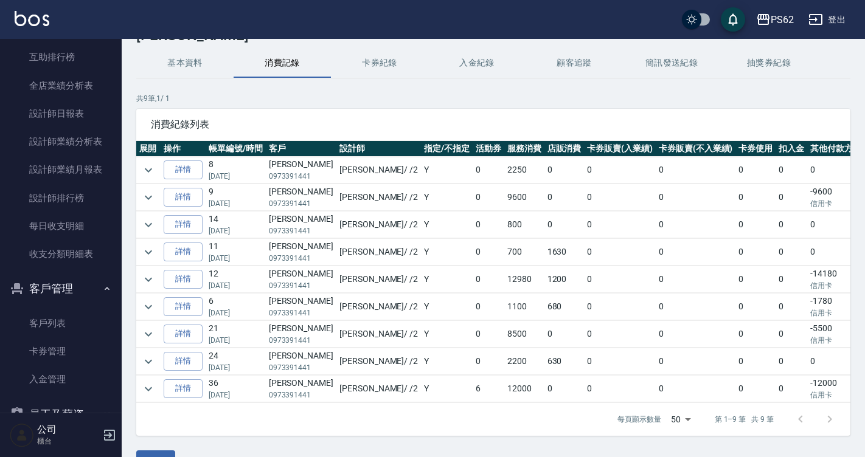
scroll to position [61, 0]
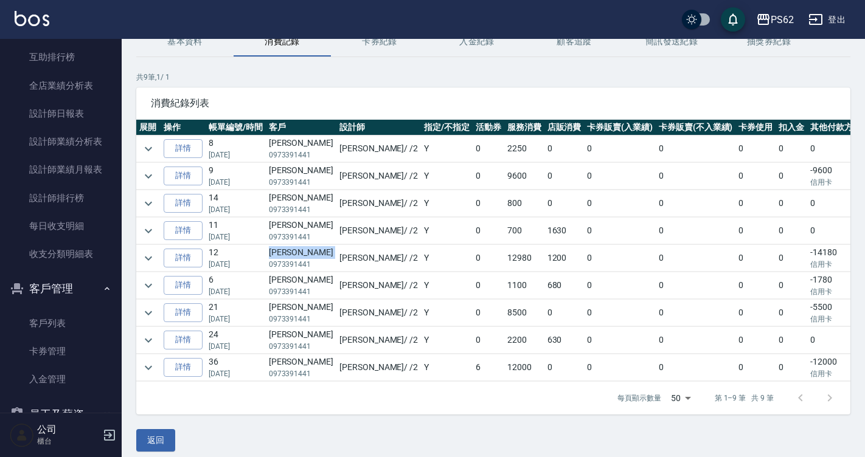
drag, startPoint x: 231, startPoint y: 266, endPoint x: 274, endPoint y: 269, distance: 43.2
click at [272, 269] on tr "詳情 12 [DATE] [PERSON_NAME] 0973391441 [PERSON_NAME] / /2 Y 0 12980 1200 0 0 0 0…" at bounding box center [534, 258] width 797 height 27
click at [275, 269] on p "0973391441" at bounding box center [301, 264] width 64 height 11
drag, startPoint x: 293, startPoint y: 358, endPoint x: 389, endPoint y: 374, distance: 97.5
click at [383, 374] on tr "詳情 36 [DATE] [PERSON_NAME] 0973391441 [PERSON_NAME] / /2 Y 6 12000 0 0 0 0 0 -1…" at bounding box center [534, 368] width 797 height 27
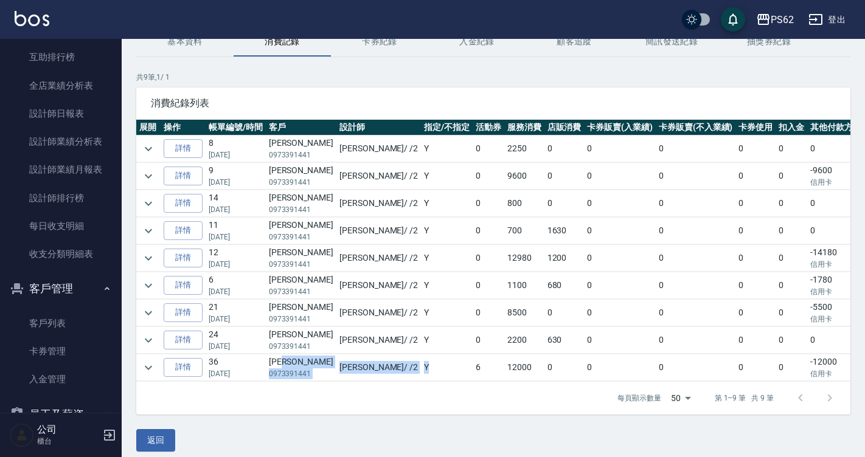
click at [421, 374] on td "Y" at bounding box center [447, 368] width 52 height 27
click at [142, 368] on icon "expand row" at bounding box center [148, 368] width 15 height 15
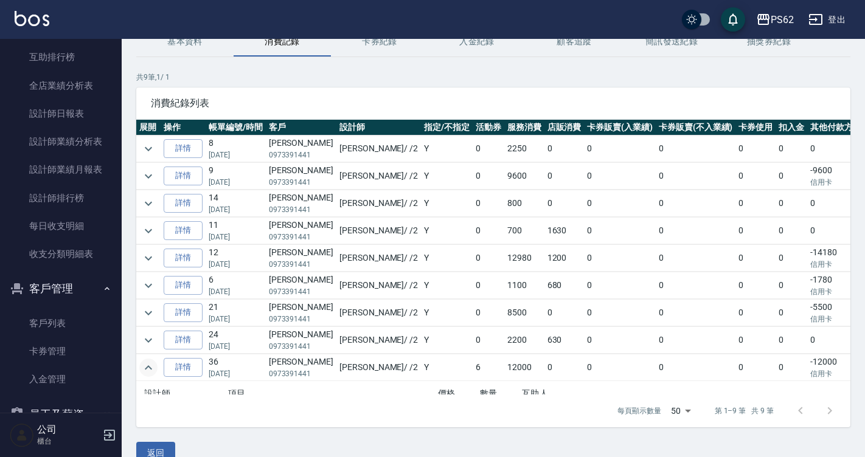
click at [145, 369] on icon "expand row" at bounding box center [148, 368] width 15 height 15
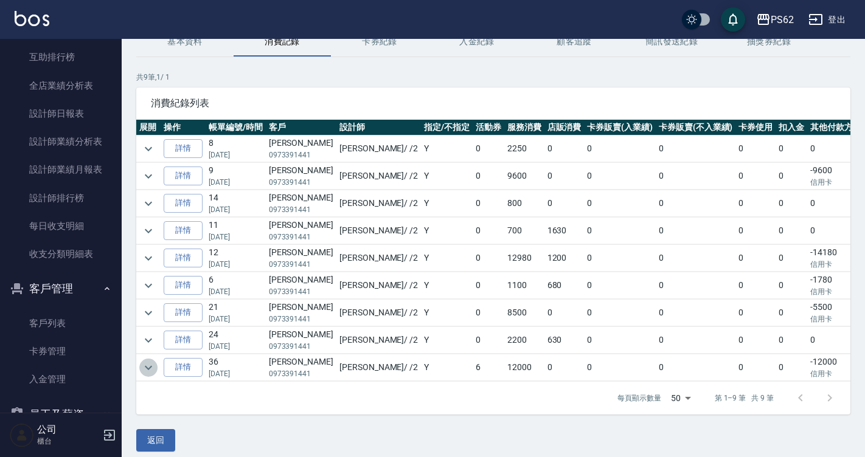
click at [146, 369] on icon "expand row" at bounding box center [148, 368] width 15 height 15
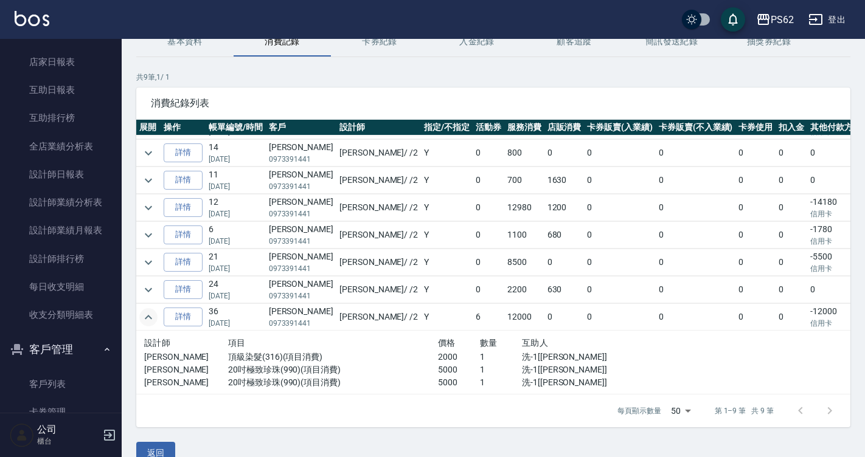
scroll to position [176, 0]
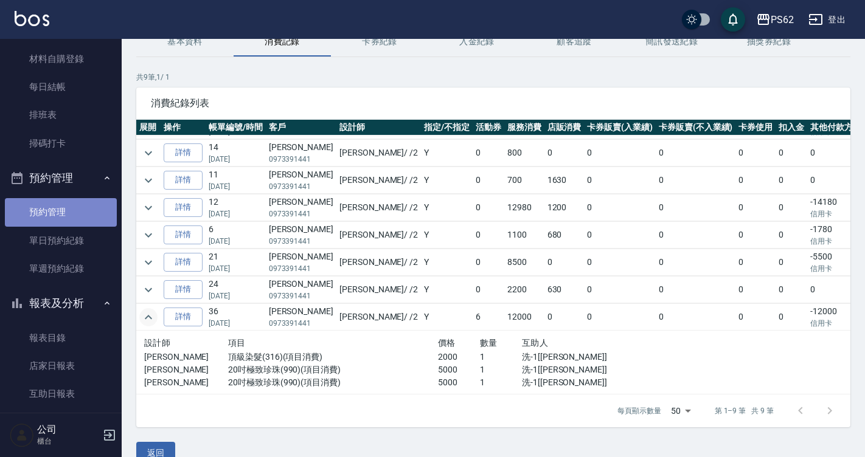
click at [74, 205] on link "預約管理" at bounding box center [61, 212] width 112 height 28
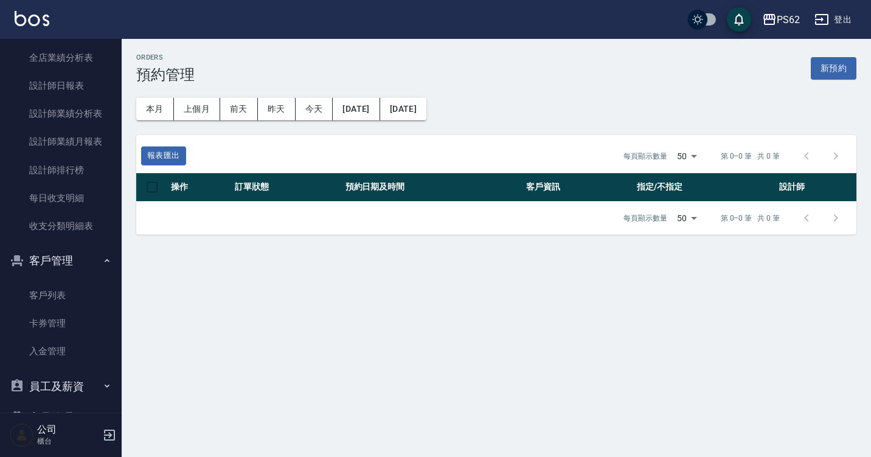
scroll to position [635, 0]
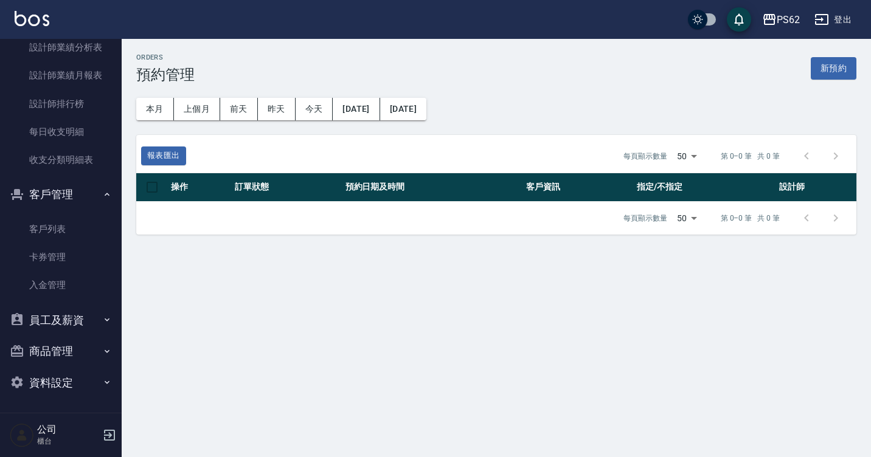
click at [75, 315] on button "員工及薪資" at bounding box center [61, 321] width 112 height 32
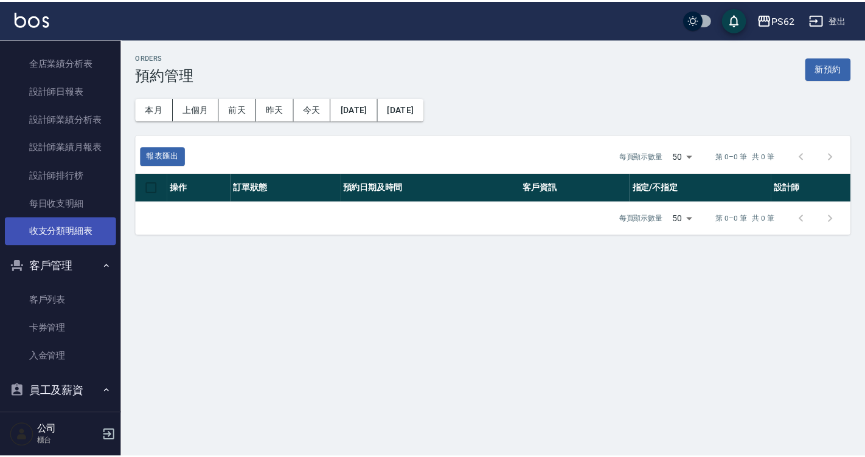
scroll to position [574, 0]
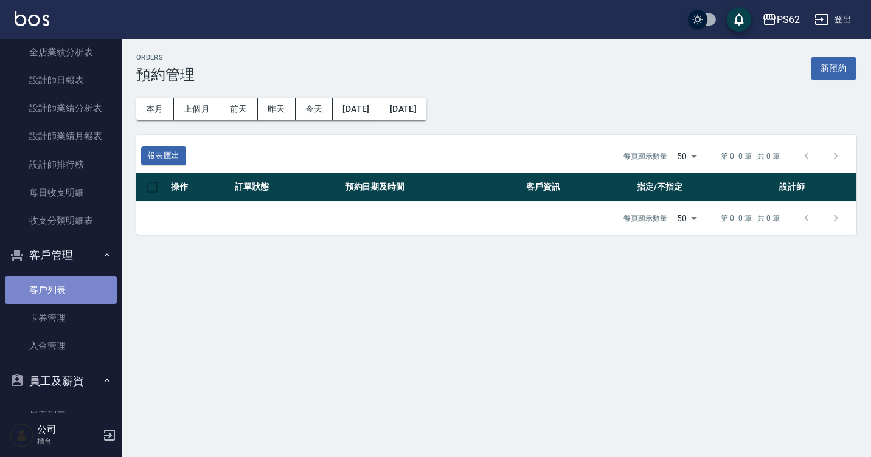
click at [78, 285] on link "客戶列表" at bounding box center [61, 290] width 112 height 28
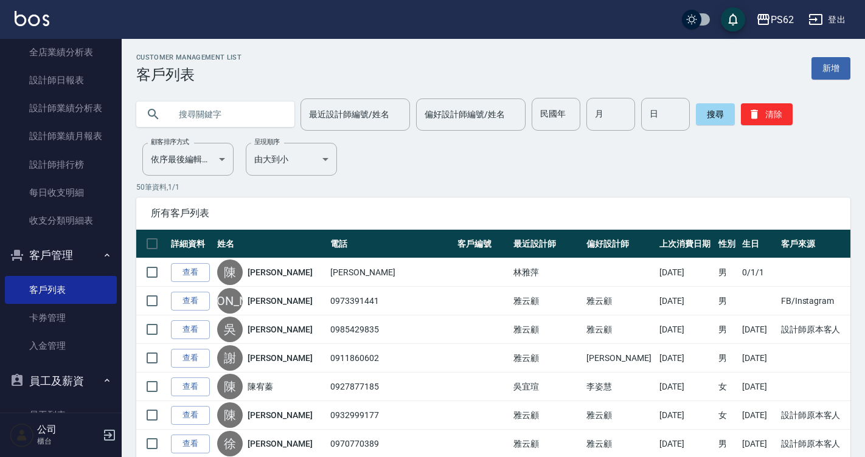
scroll to position [182, 0]
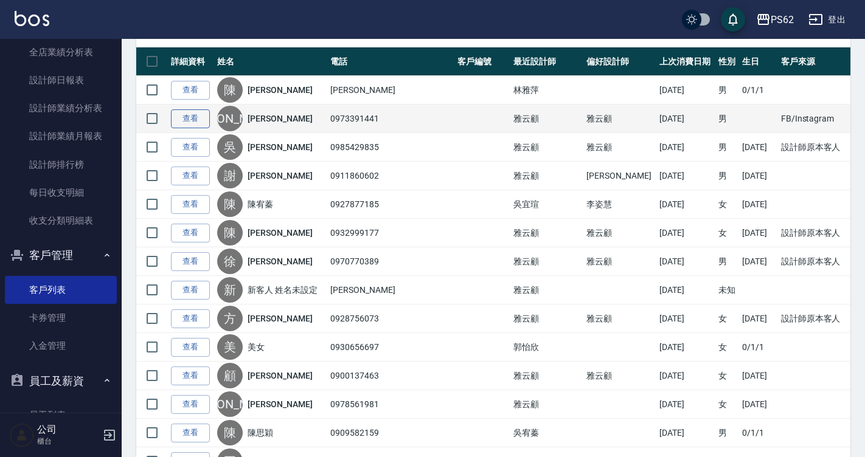
click at [199, 119] on link "查看" at bounding box center [190, 118] width 39 height 19
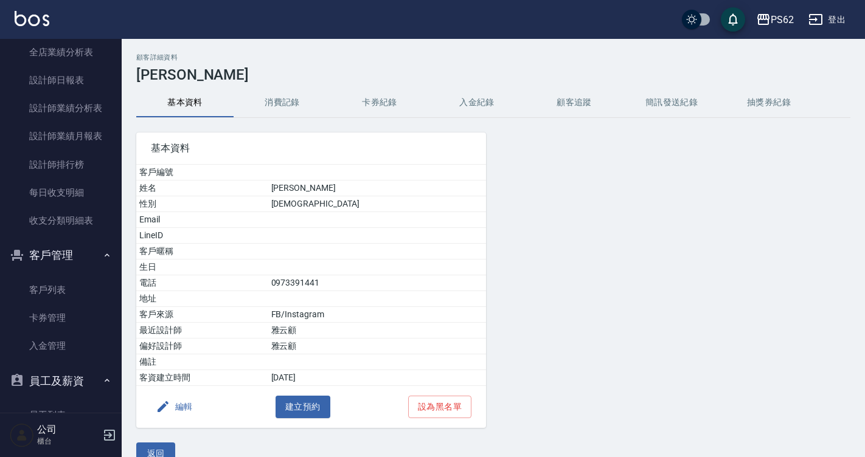
click at [279, 108] on button "消費記錄" at bounding box center [282, 102] width 97 height 29
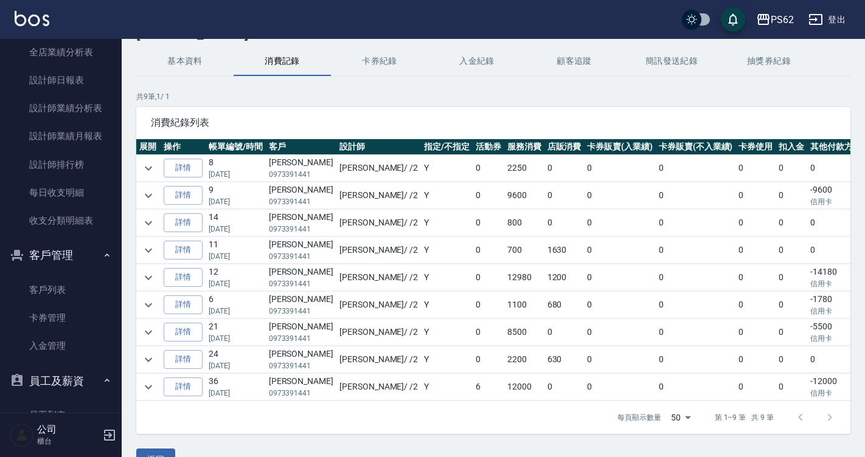
scroll to position [79, 0]
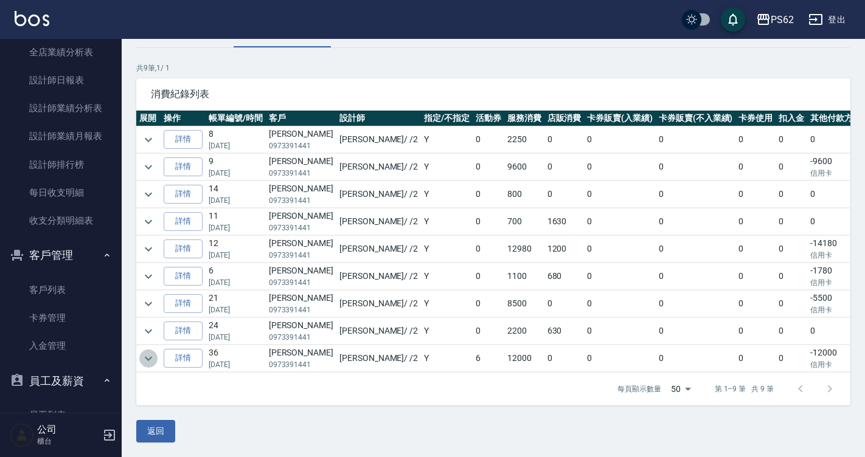
click at [150, 356] on icon "expand row" at bounding box center [148, 358] width 7 height 4
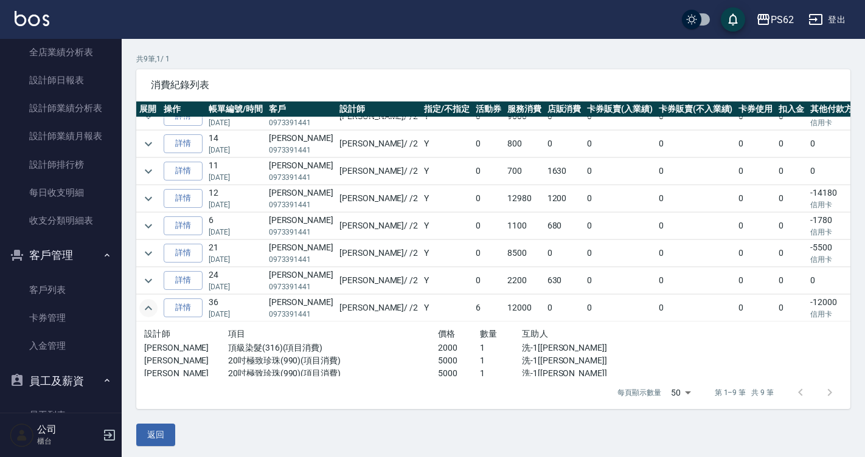
scroll to position [60, 0]
